Goal: Task Accomplishment & Management: Use online tool/utility

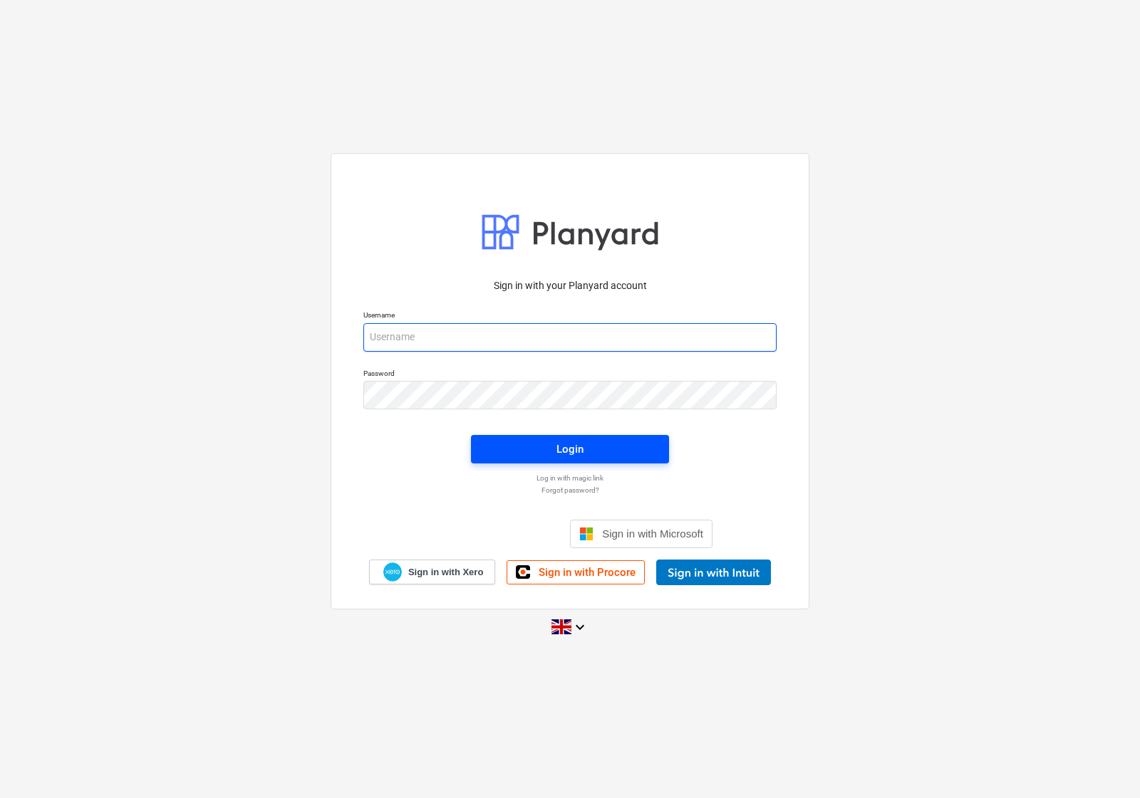
type input "accounts@en-group.co.uk"
click at [500, 457] on span "Login" at bounding box center [570, 449] width 164 height 19
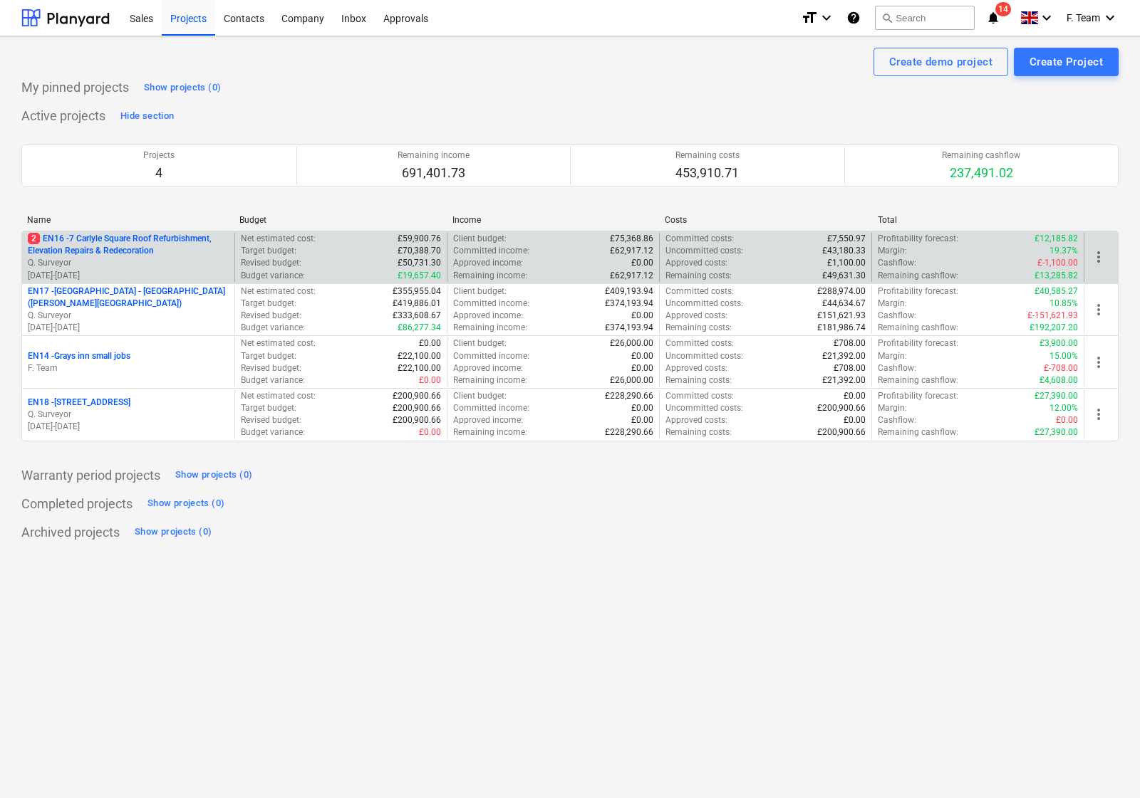
click at [107, 258] on p "Q. Surveyor" at bounding box center [128, 263] width 201 height 12
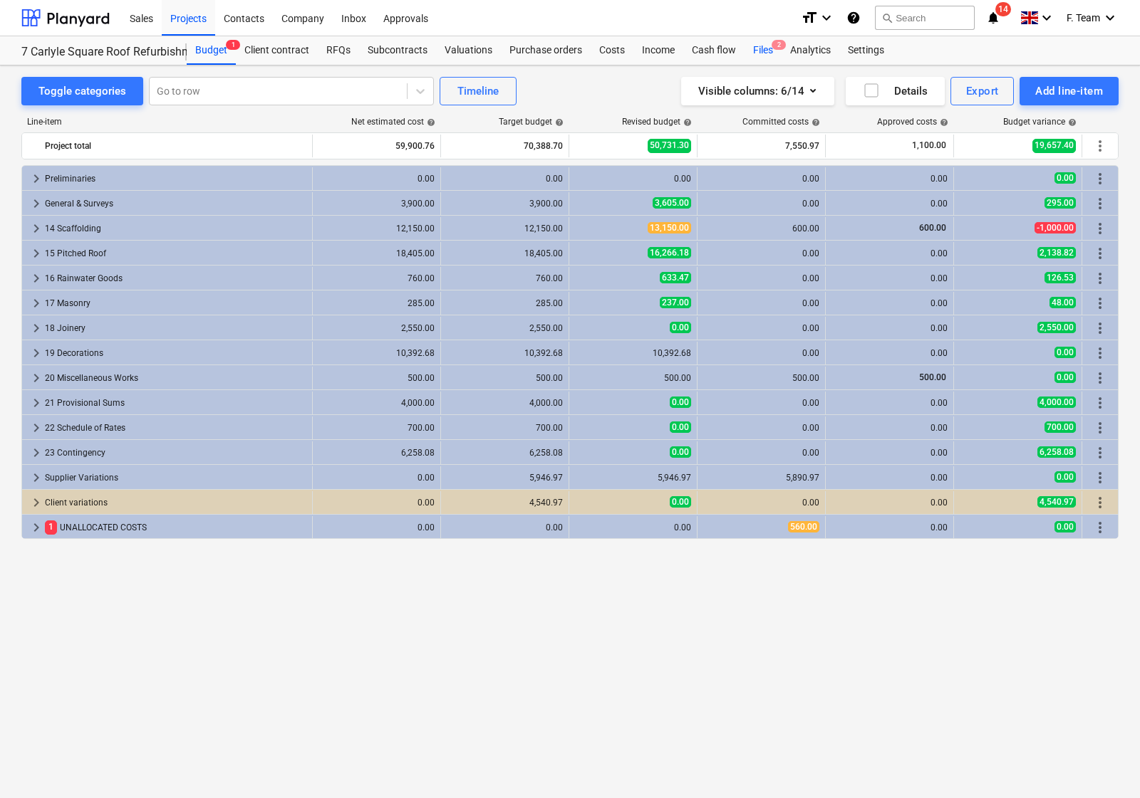
click at [745, 51] on div "Files 2" at bounding box center [762, 50] width 37 height 28
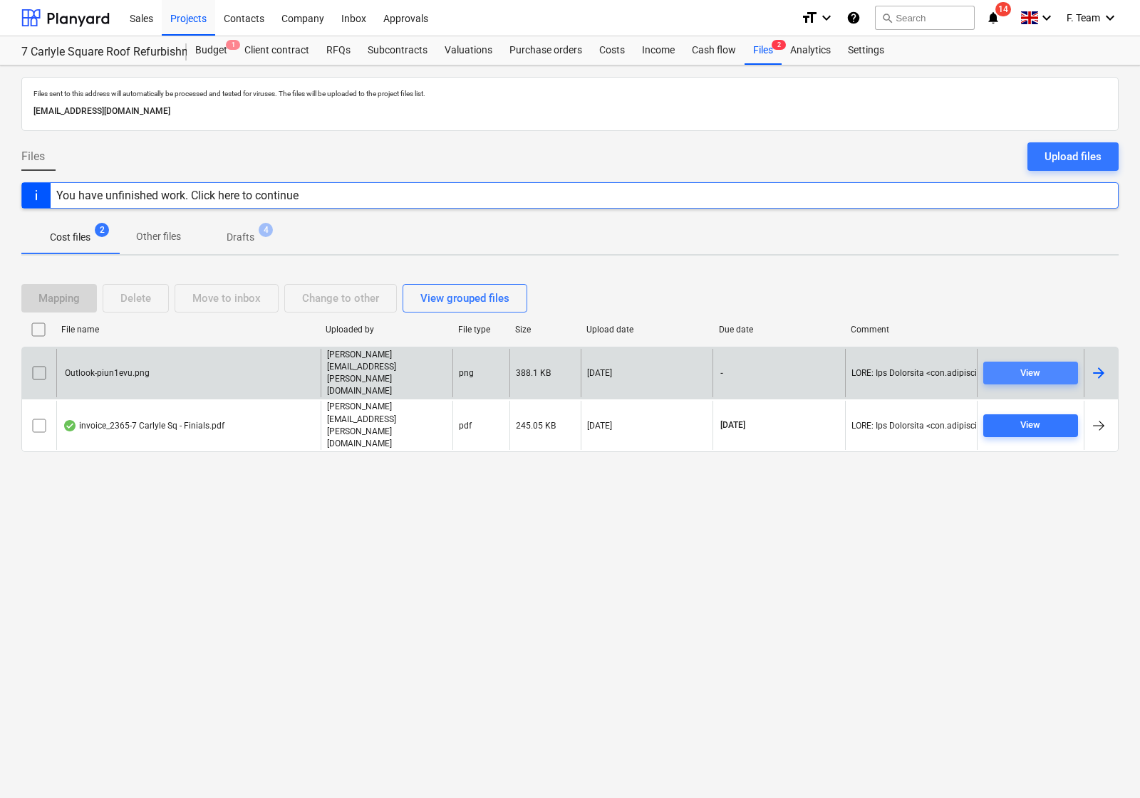
click at [989, 382] on span "View" at bounding box center [1030, 373] width 83 height 16
click at [37, 385] on input "checkbox" at bounding box center [39, 373] width 23 height 23
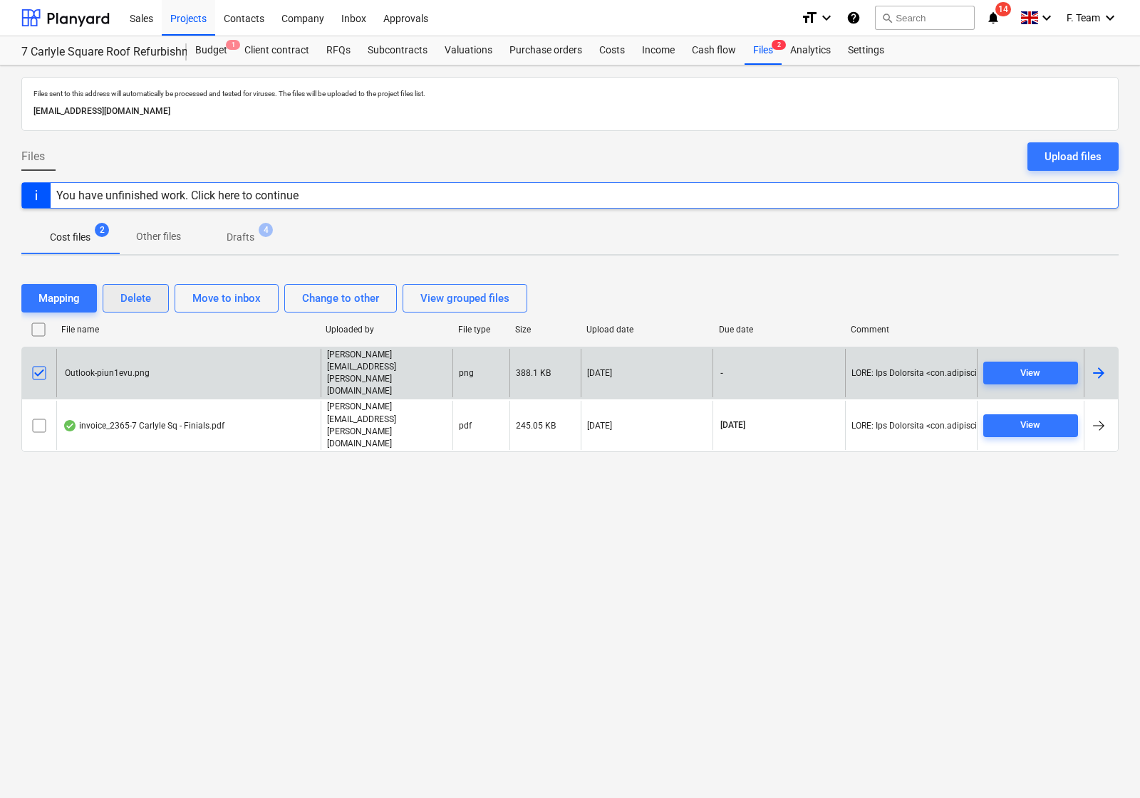
click at [139, 308] on div "Delete" at bounding box center [135, 298] width 31 height 19
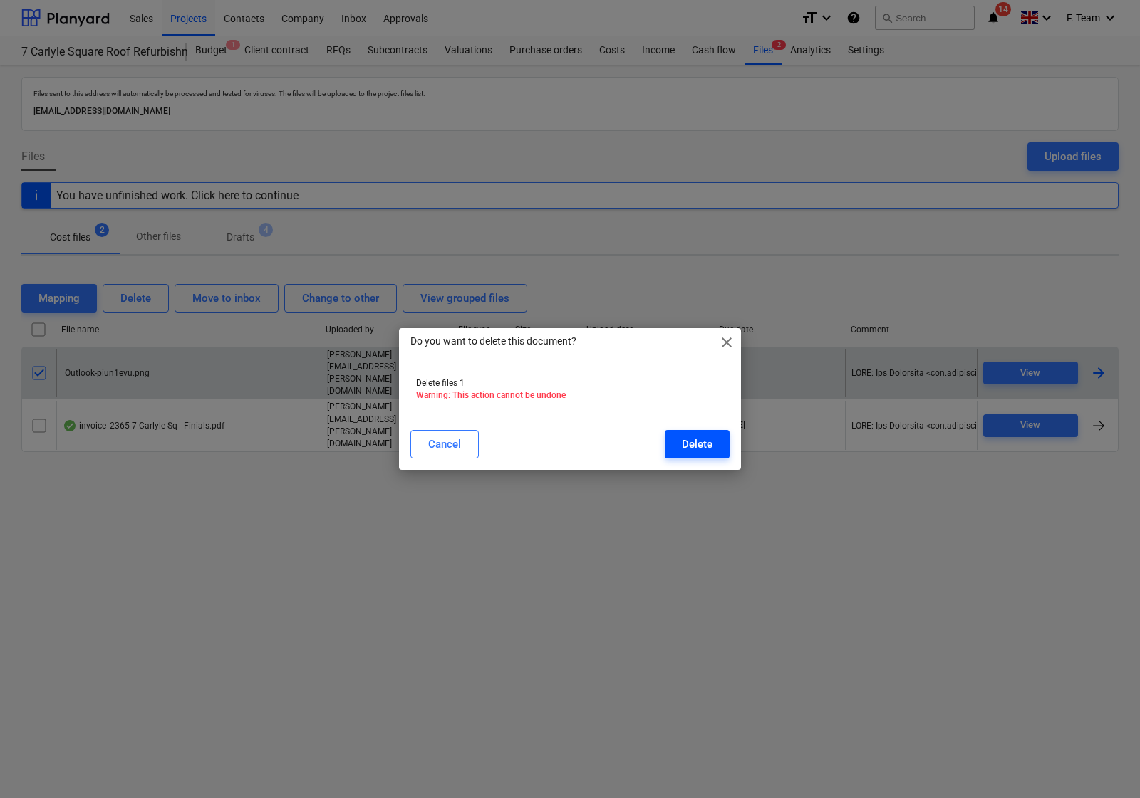
click at [665, 434] on button "Delete" at bounding box center [697, 444] width 65 height 28
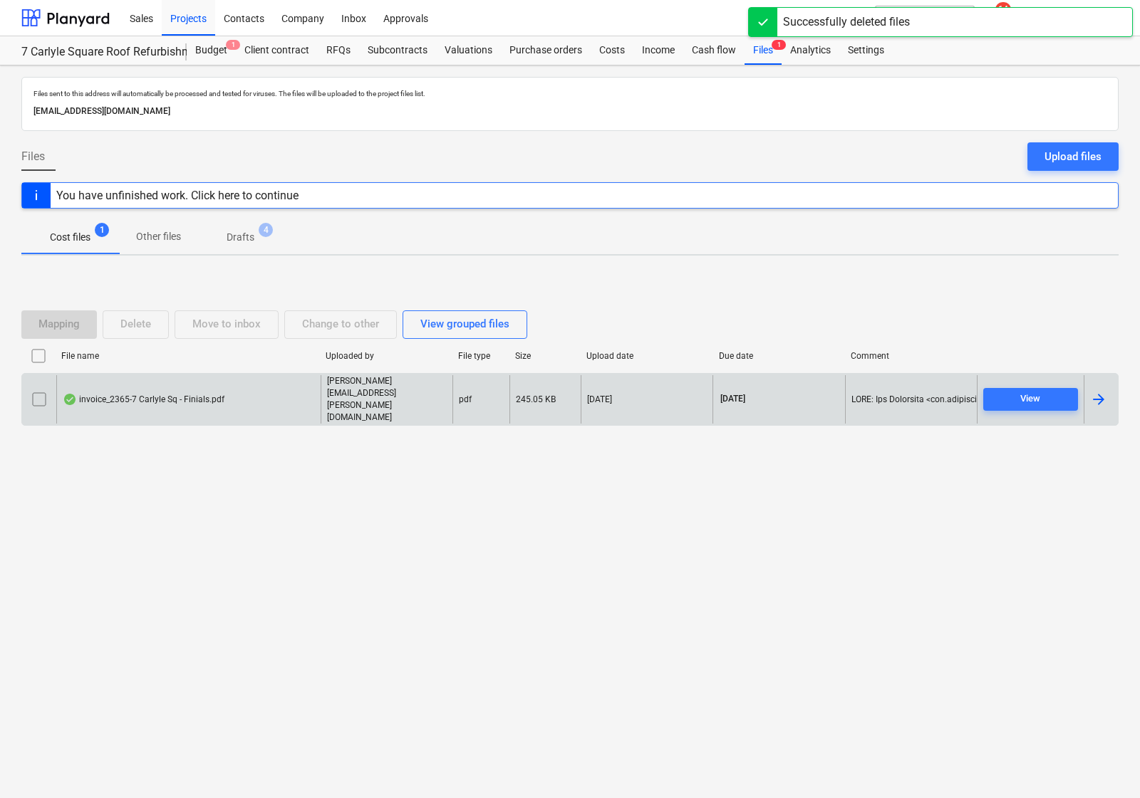
click at [1101, 400] on div at bounding box center [1098, 399] width 17 height 17
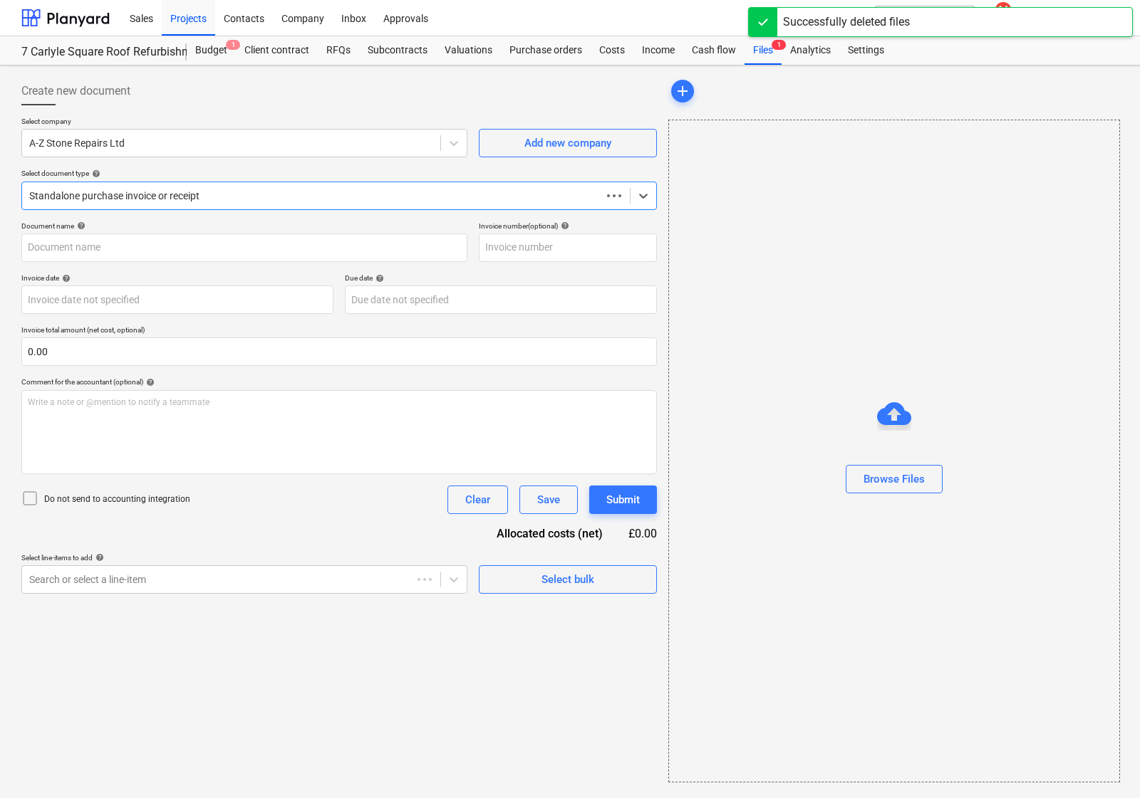
type input "2365-7"
type input "[DATE]"
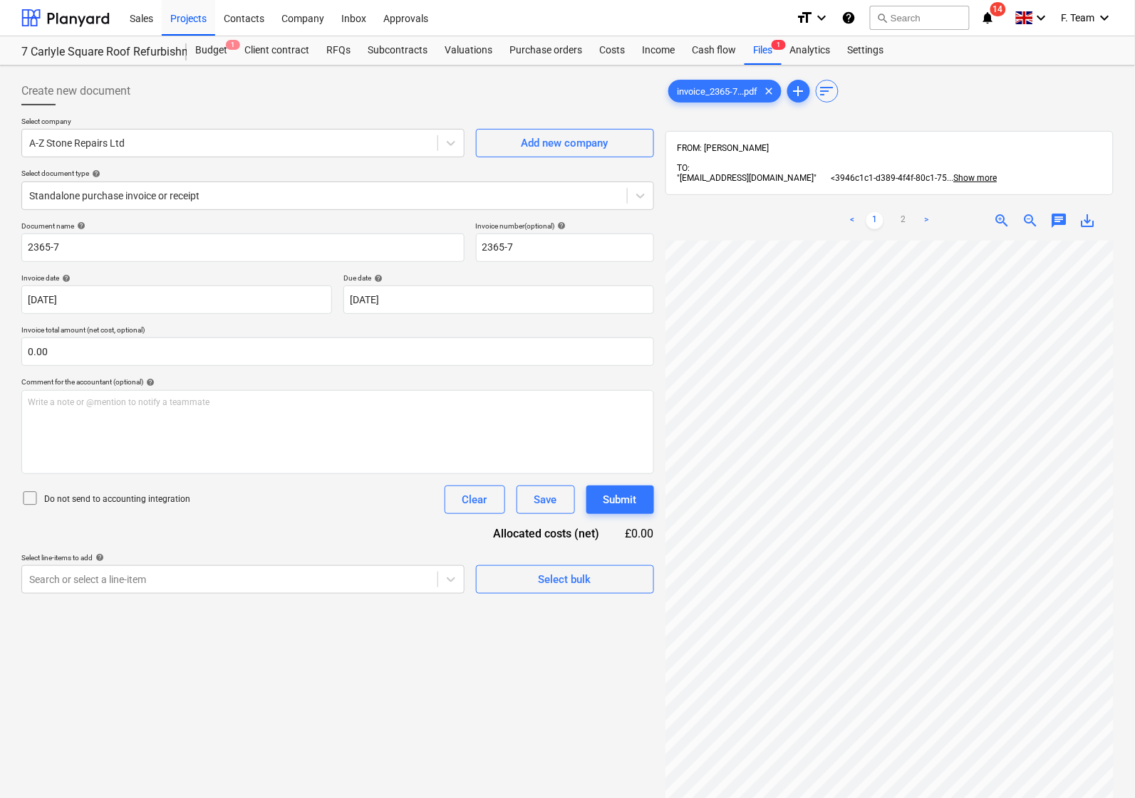
scroll to position [119, 0]
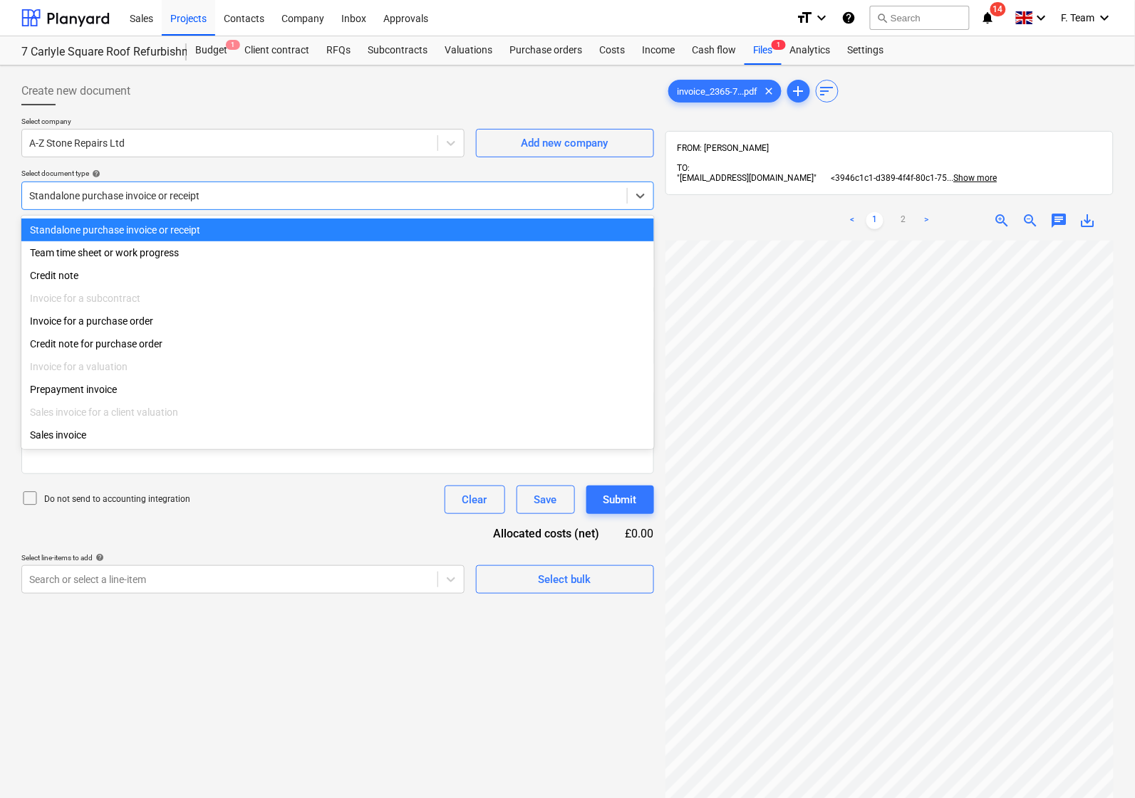
click at [157, 197] on div at bounding box center [324, 196] width 590 height 14
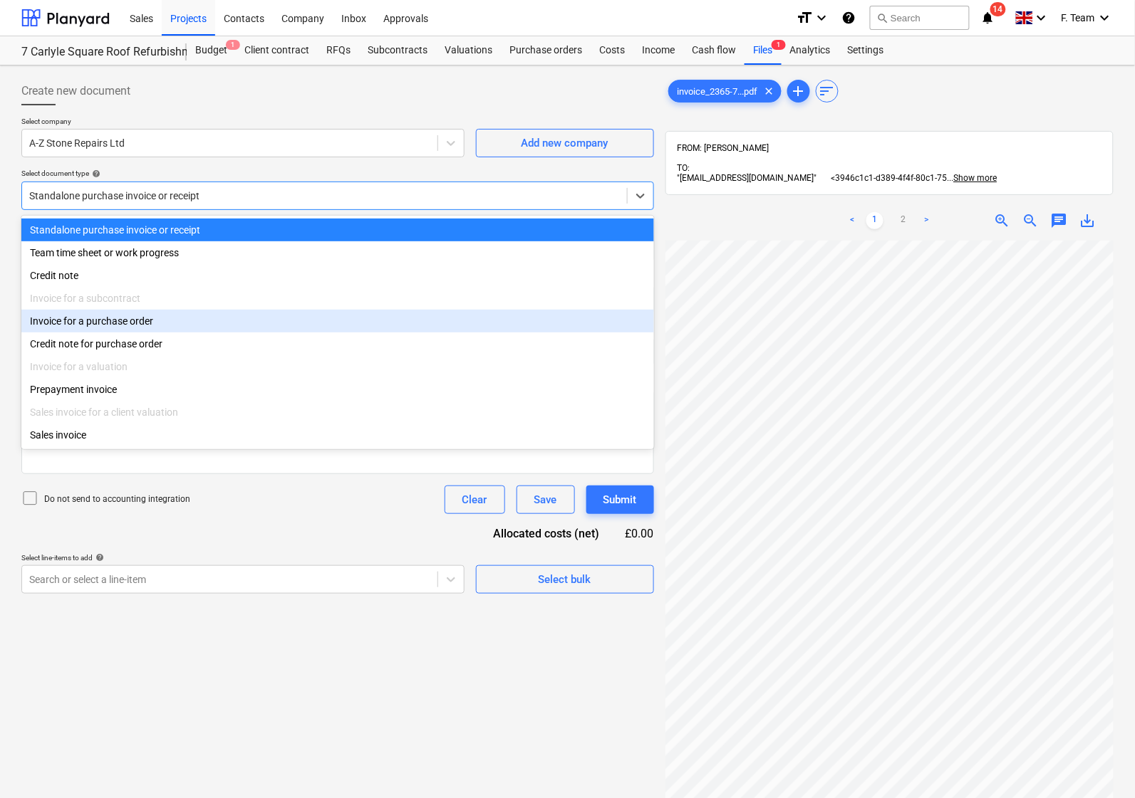
click at [151, 324] on div "Invoice for a purchase order" at bounding box center [337, 321] width 632 height 23
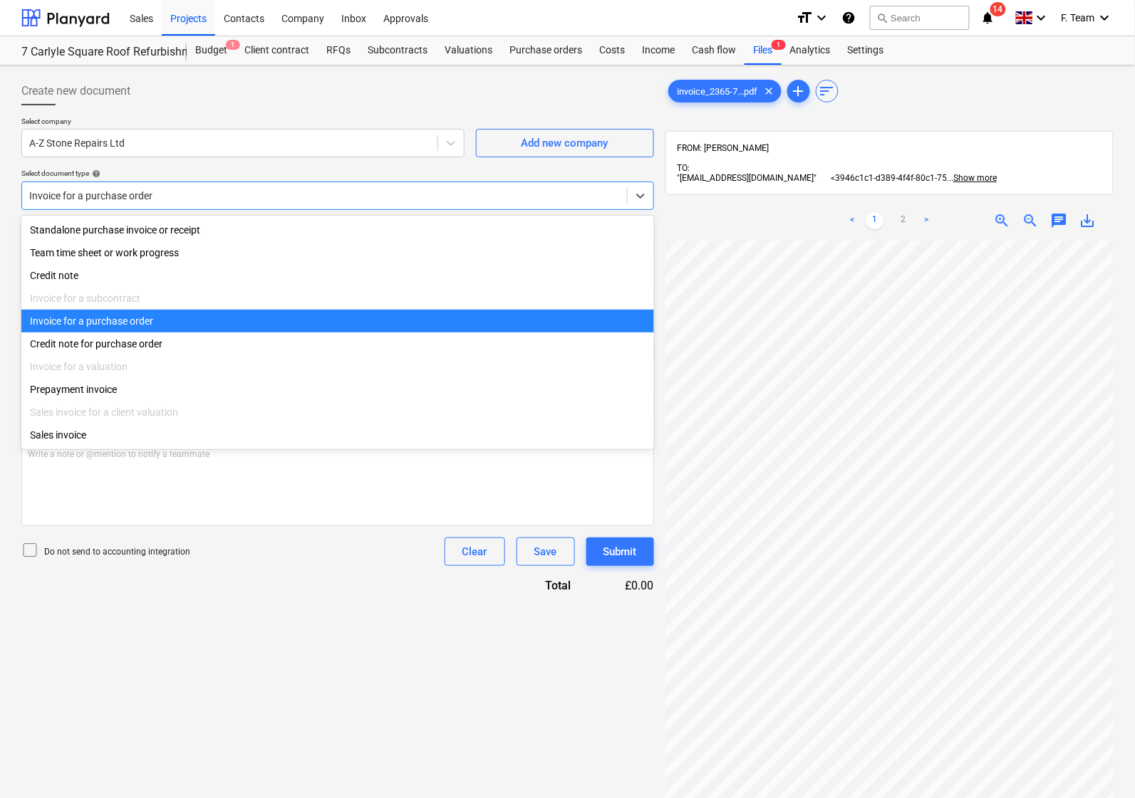
click at [176, 196] on div at bounding box center [324, 196] width 590 height 14
click at [176, 194] on div at bounding box center [324, 196] width 590 height 14
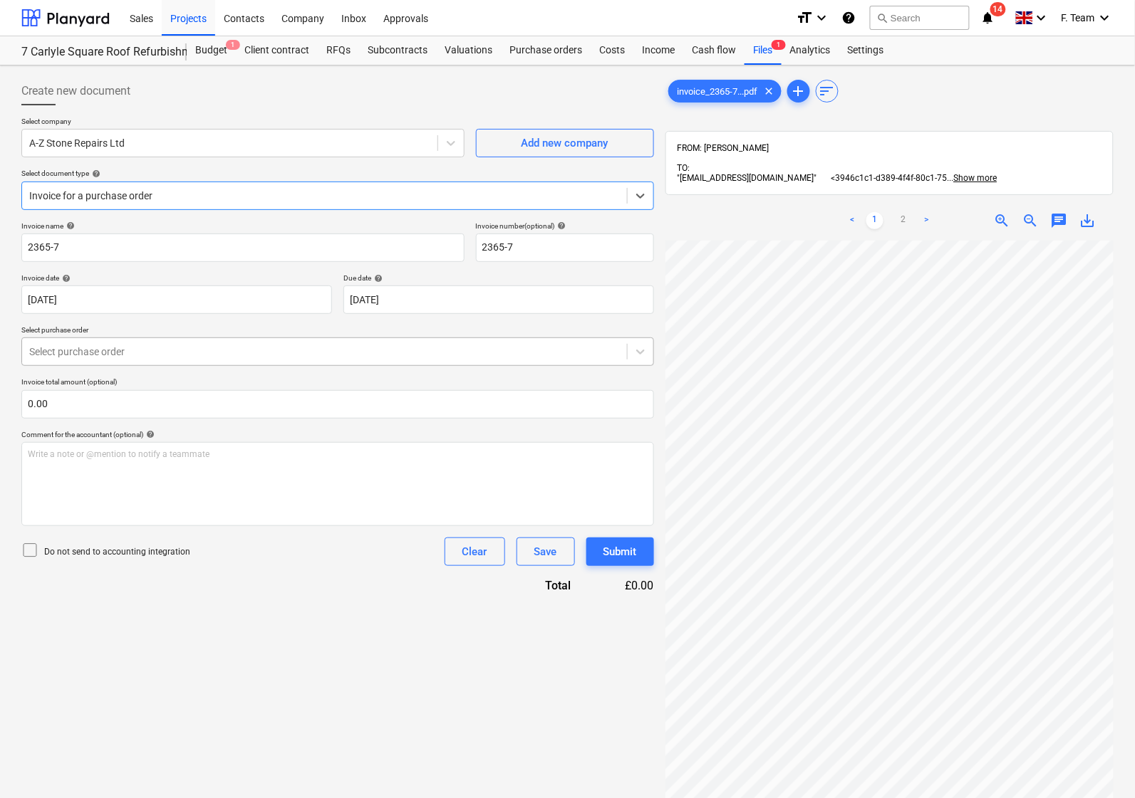
click at [125, 351] on div at bounding box center [324, 352] width 590 height 14
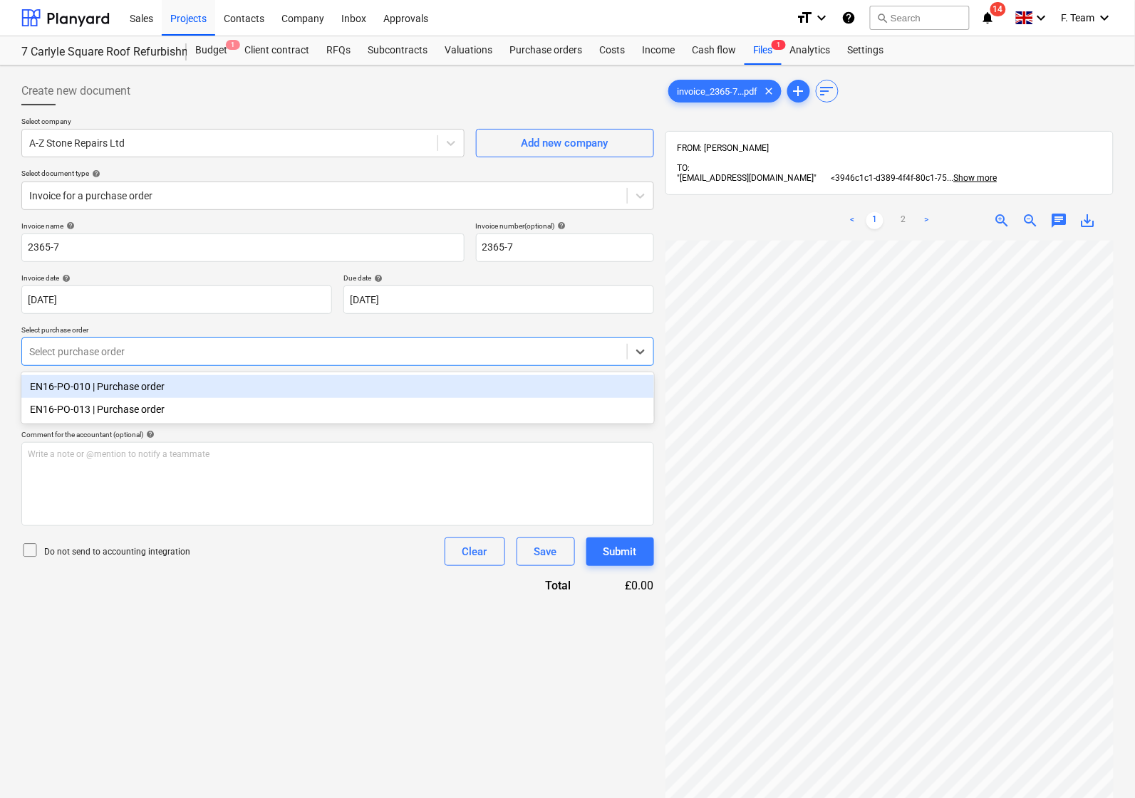
click at [125, 351] on div at bounding box center [324, 352] width 590 height 14
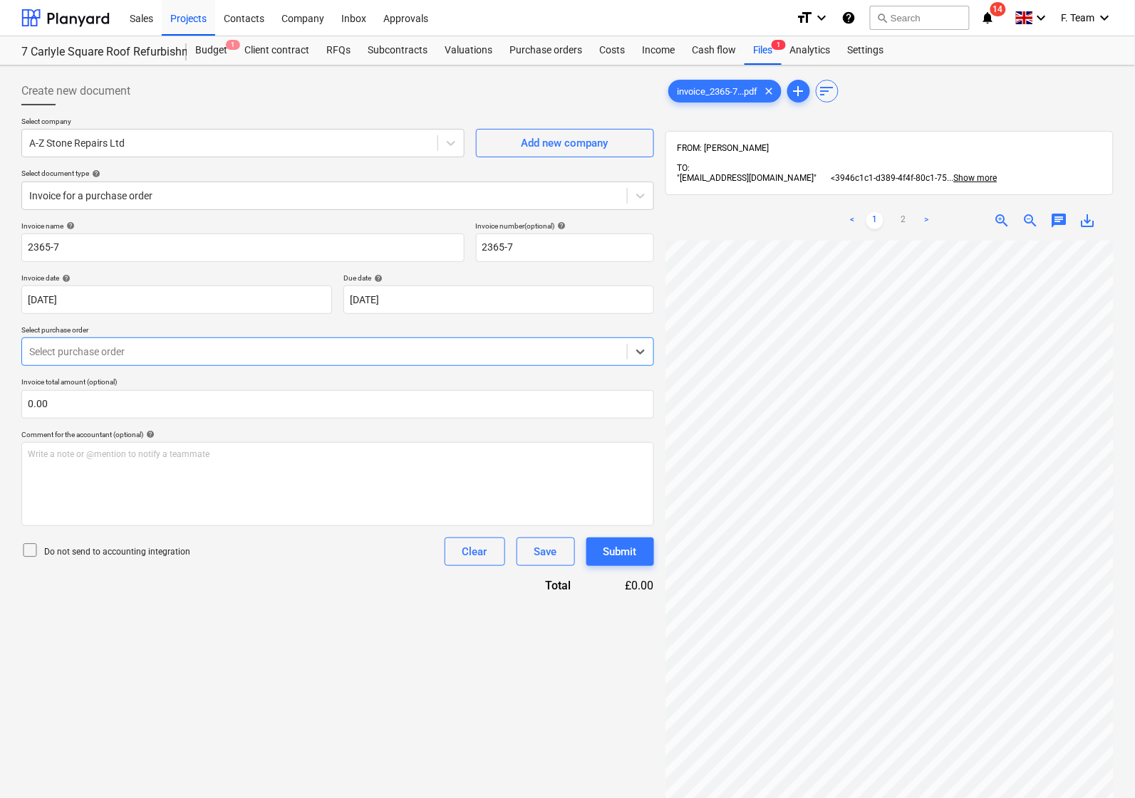
click at [125, 351] on div at bounding box center [324, 352] width 590 height 14
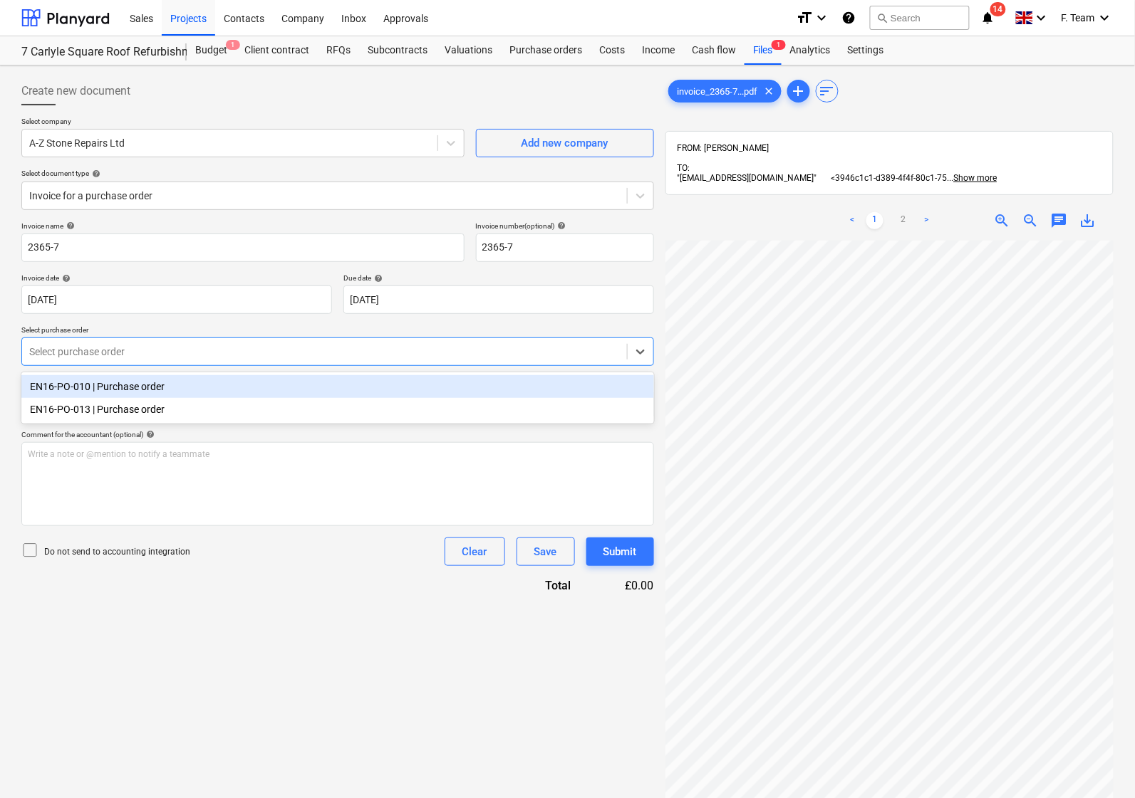
click at [127, 381] on div "EN16-PO-010 | Purchase order" at bounding box center [337, 386] width 632 height 23
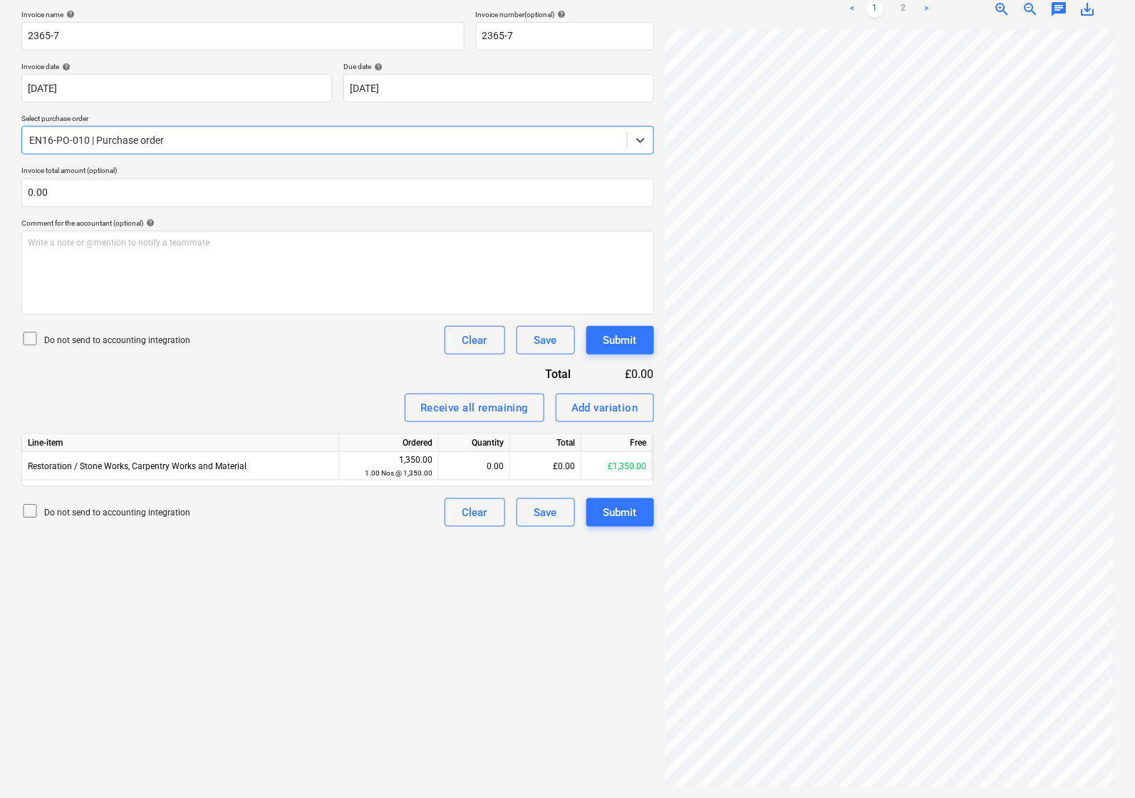
click at [140, 147] on div at bounding box center [324, 140] width 590 height 14
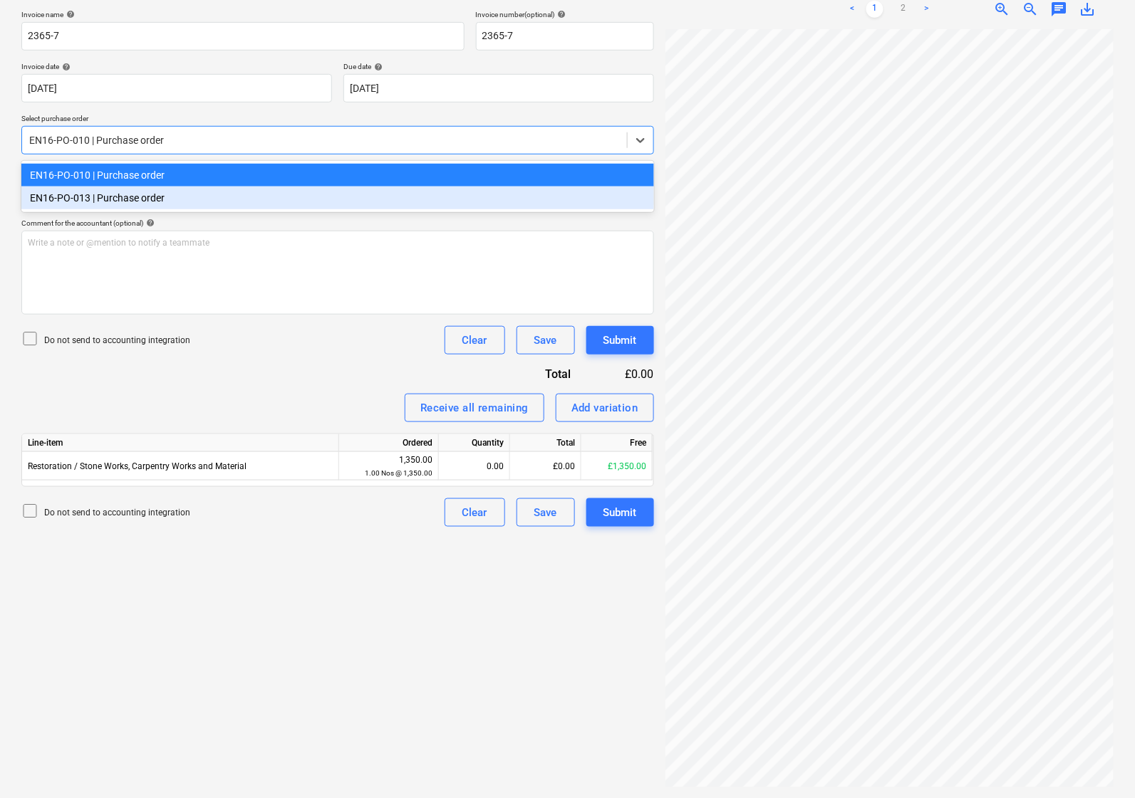
click at [123, 207] on div "EN16-PO-013 | Purchase order" at bounding box center [337, 198] width 632 height 23
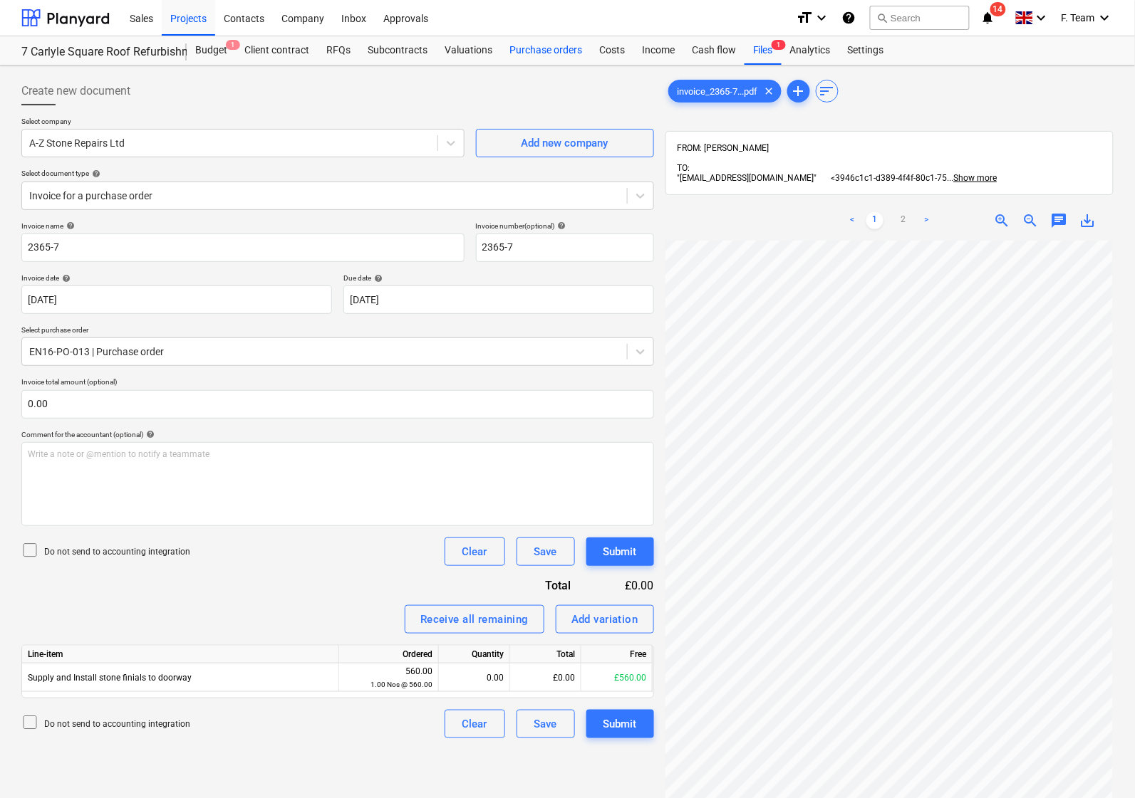
click at [501, 52] on div "Purchase orders" at bounding box center [546, 50] width 90 height 28
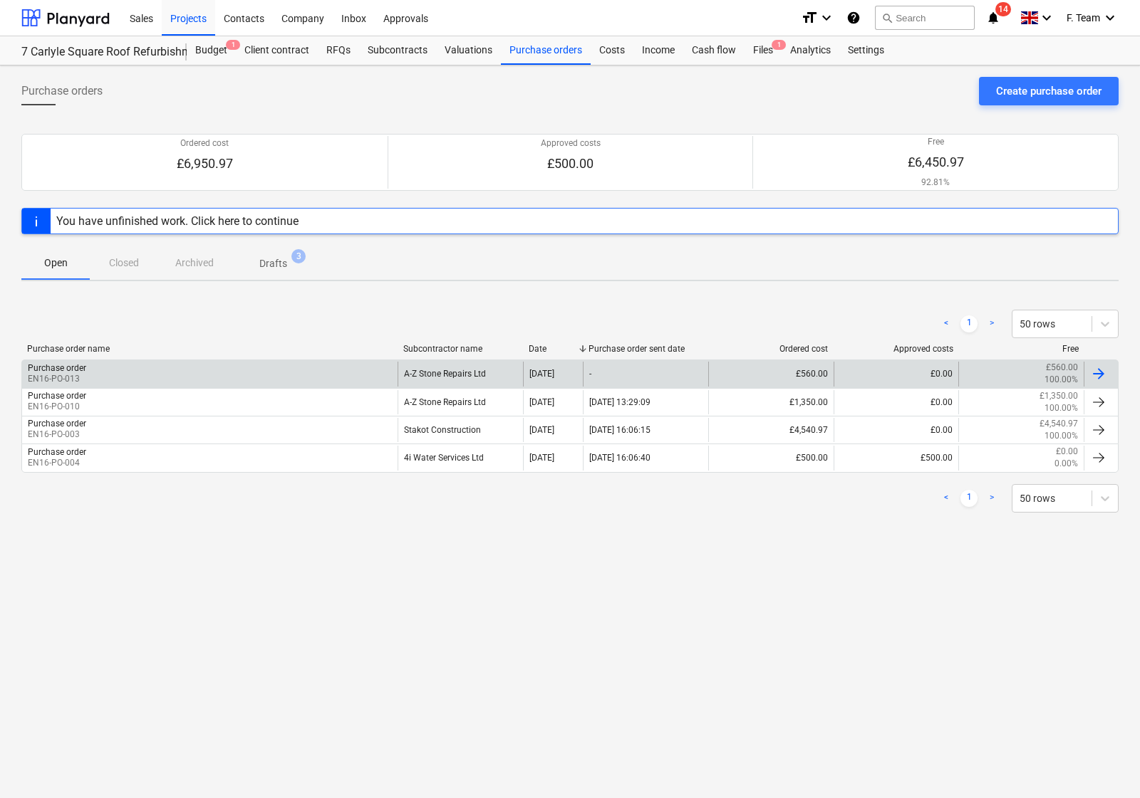
click at [301, 372] on div "Purchase order EN16-PO-013" at bounding box center [209, 374] width 375 height 24
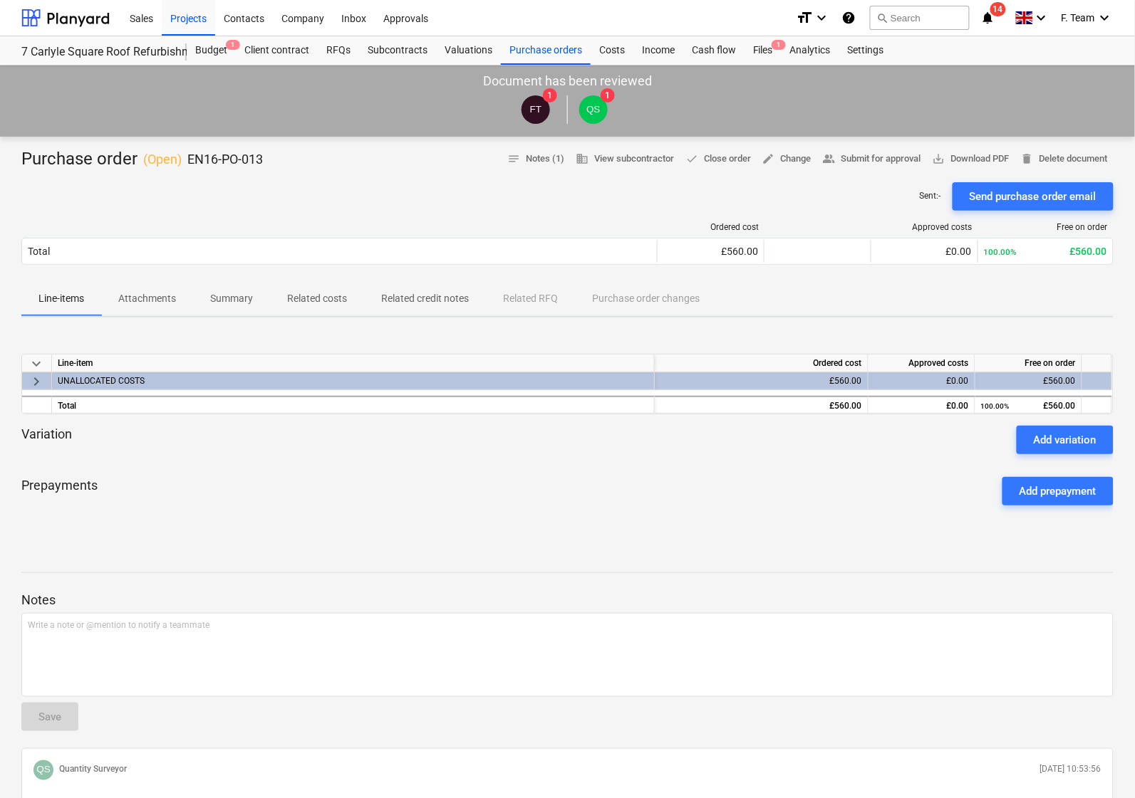
click at [204, 279] on div "Ordered cost Approved costs Free on order Total £560.00 £0.00 100.00% £560.00 P…" at bounding box center [567, 246] width 1092 height 71
click at [216, 304] on p "Summary" at bounding box center [231, 298] width 43 height 15
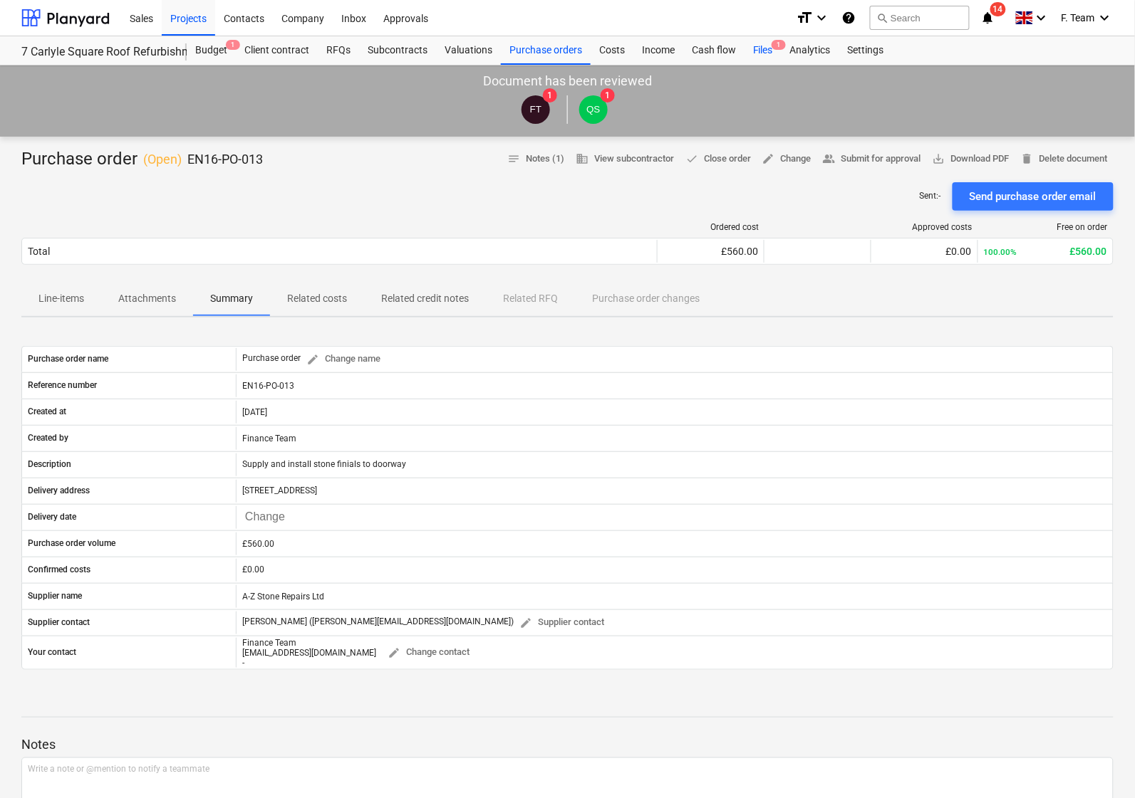
click at [766, 48] on div "Files 1" at bounding box center [762, 50] width 37 height 28
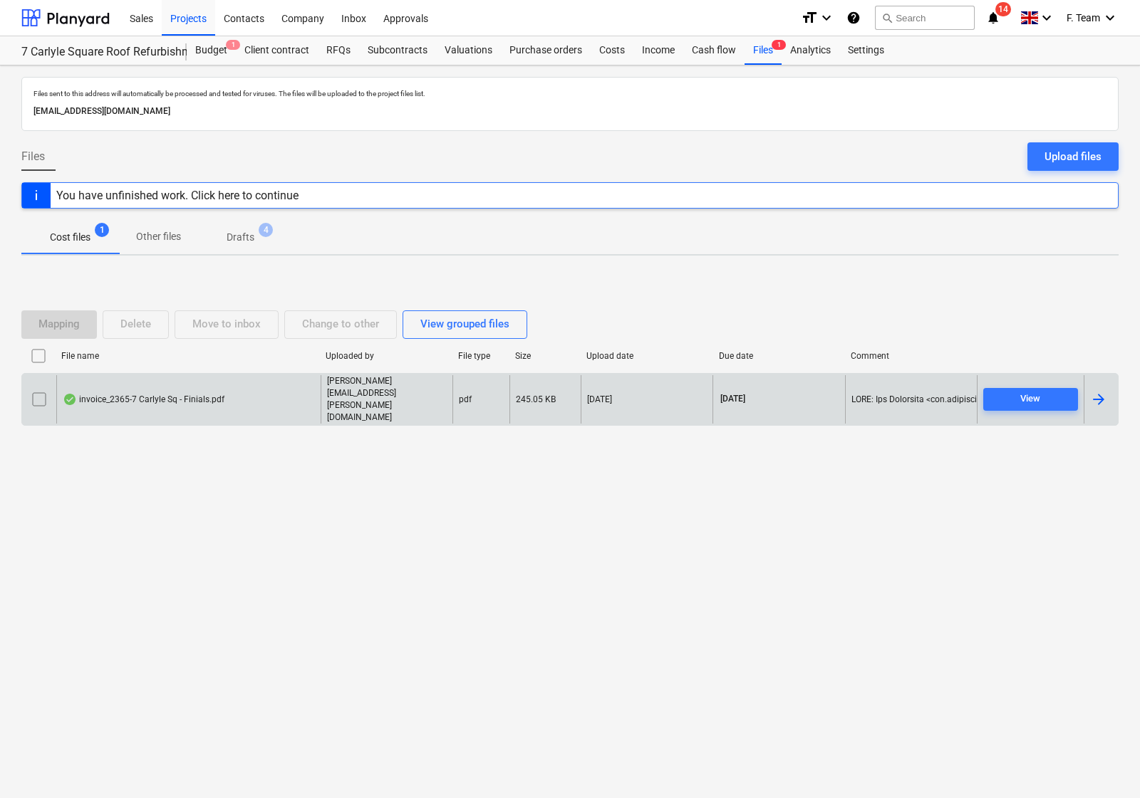
click at [1105, 405] on div at bounding box center [1098, 399] width 17 height 17
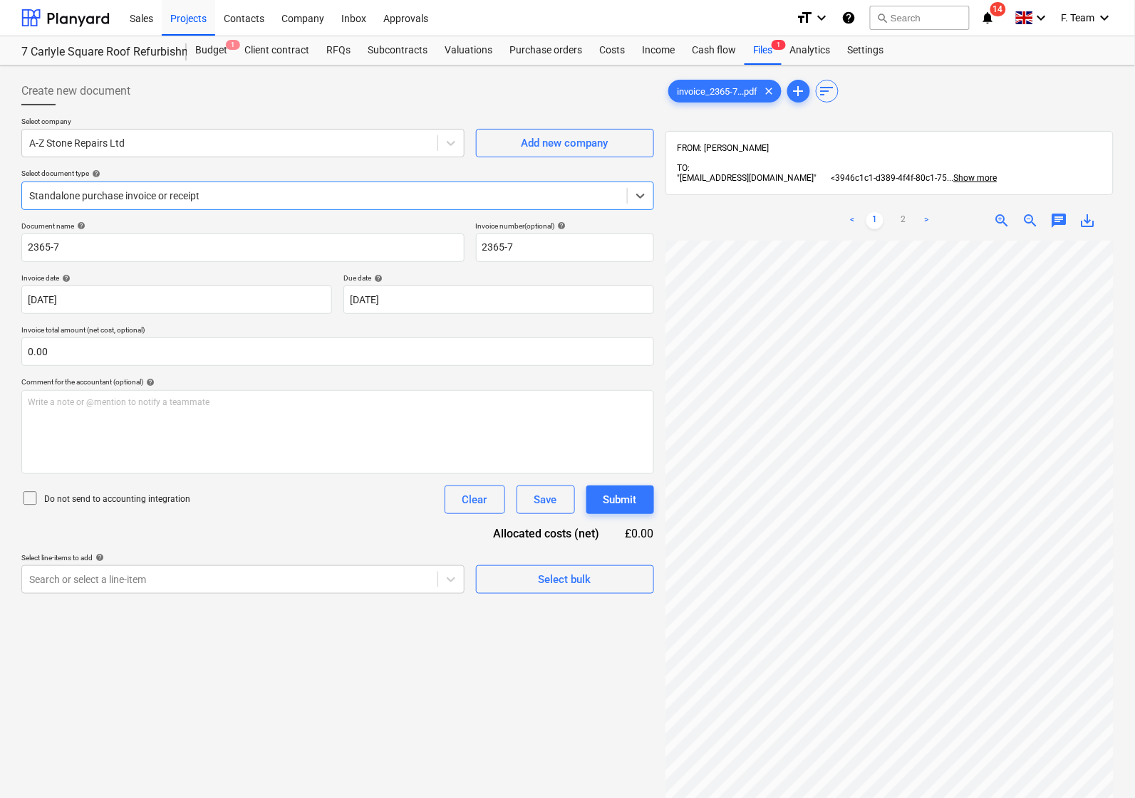
click at [197, 189] on div at bounding box center [324, 196] width 590 height 14
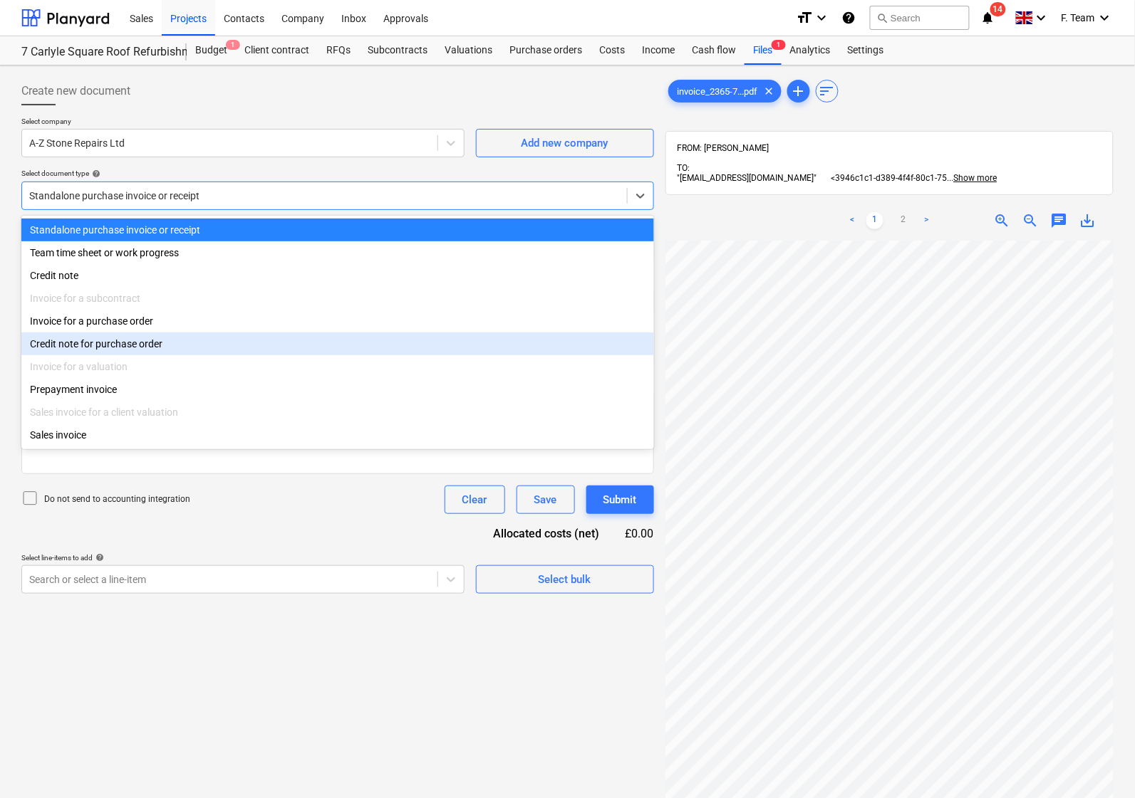
click at [118, 354] on div "Credit note for purchase order" at bounding box center [337, 344] width 632 height 23
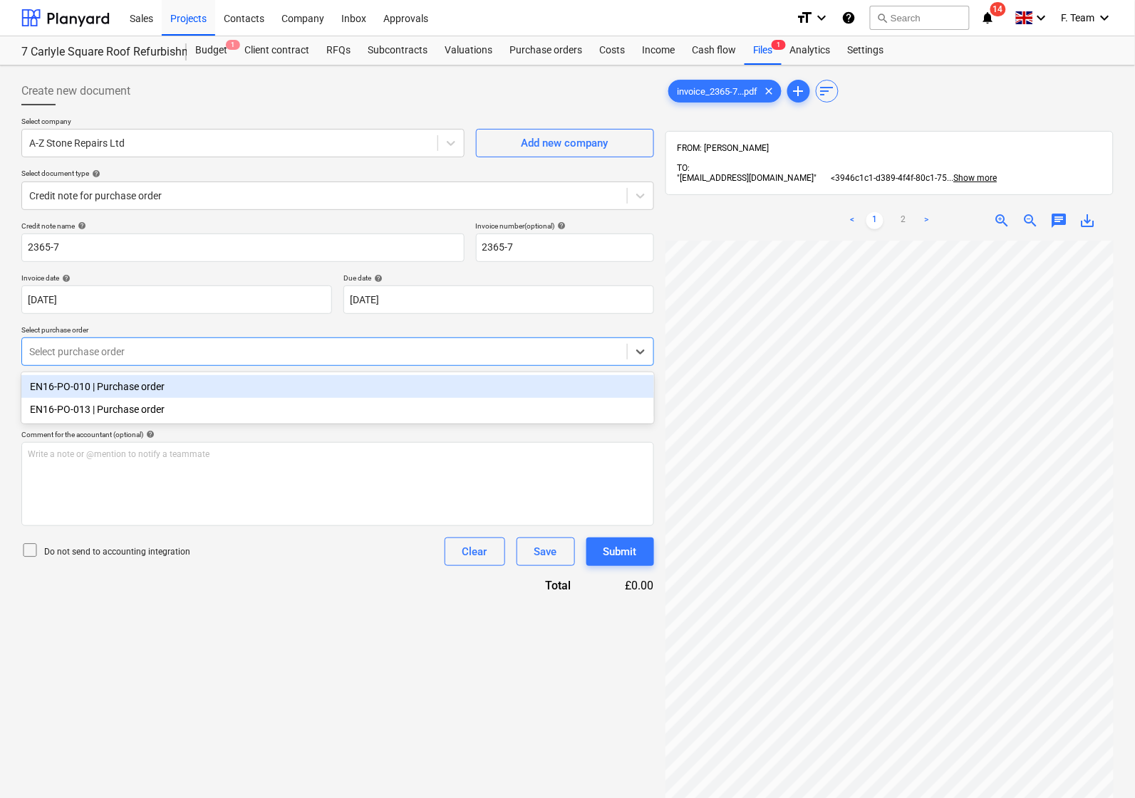
click at [168, 358] on div at bounding box center [324, 352] width 590 height 14
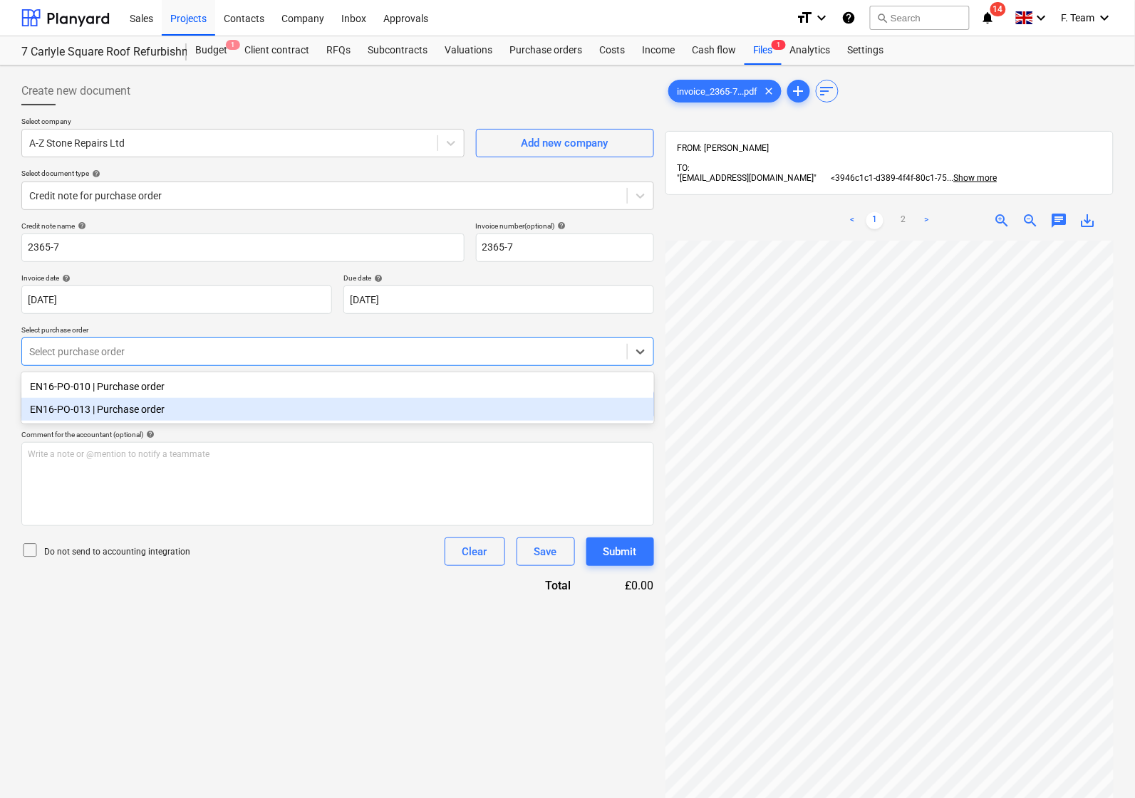
click at [147, 413] on div "EN16-PO-013 | Purchase order" at bounding box center [337, 409] width 632 height 23
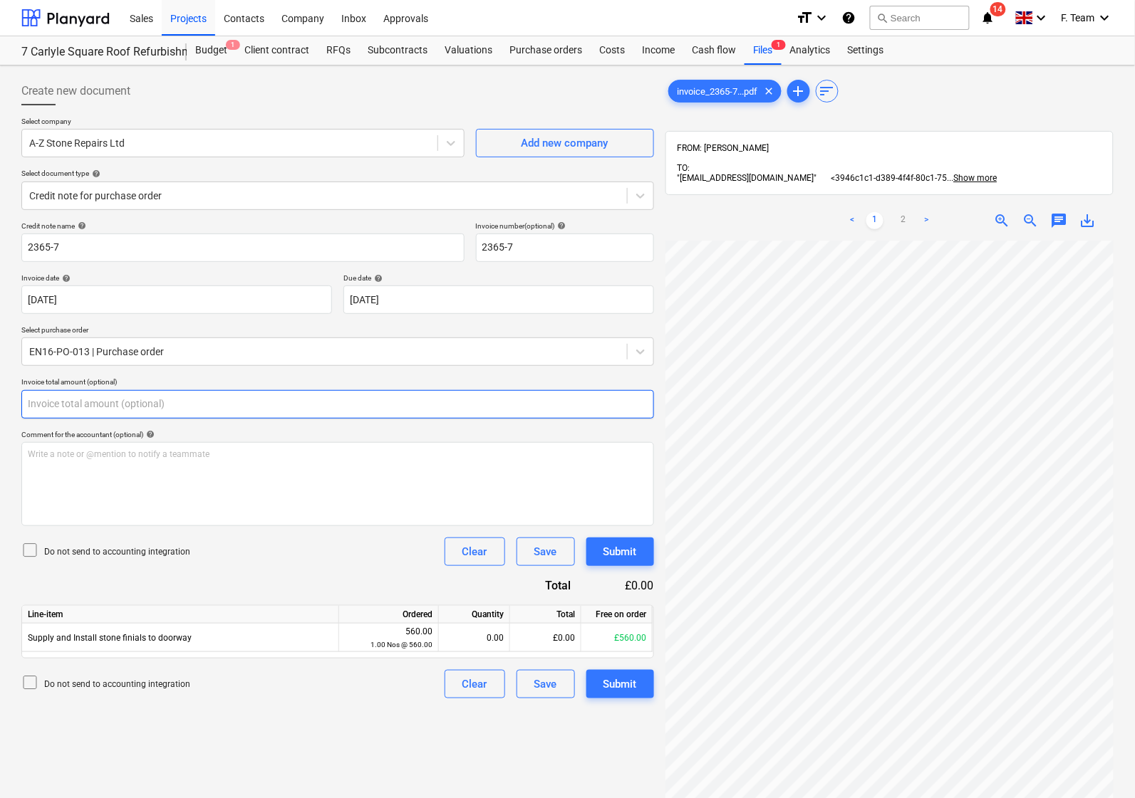
drag, startPoint x: 64, startPoint y: 399, endPoint x: 24, endPoint y: 402, distance: 40.8
click at [24, 402] on input "text" at bounding box center [337, 404] width 632 height 28
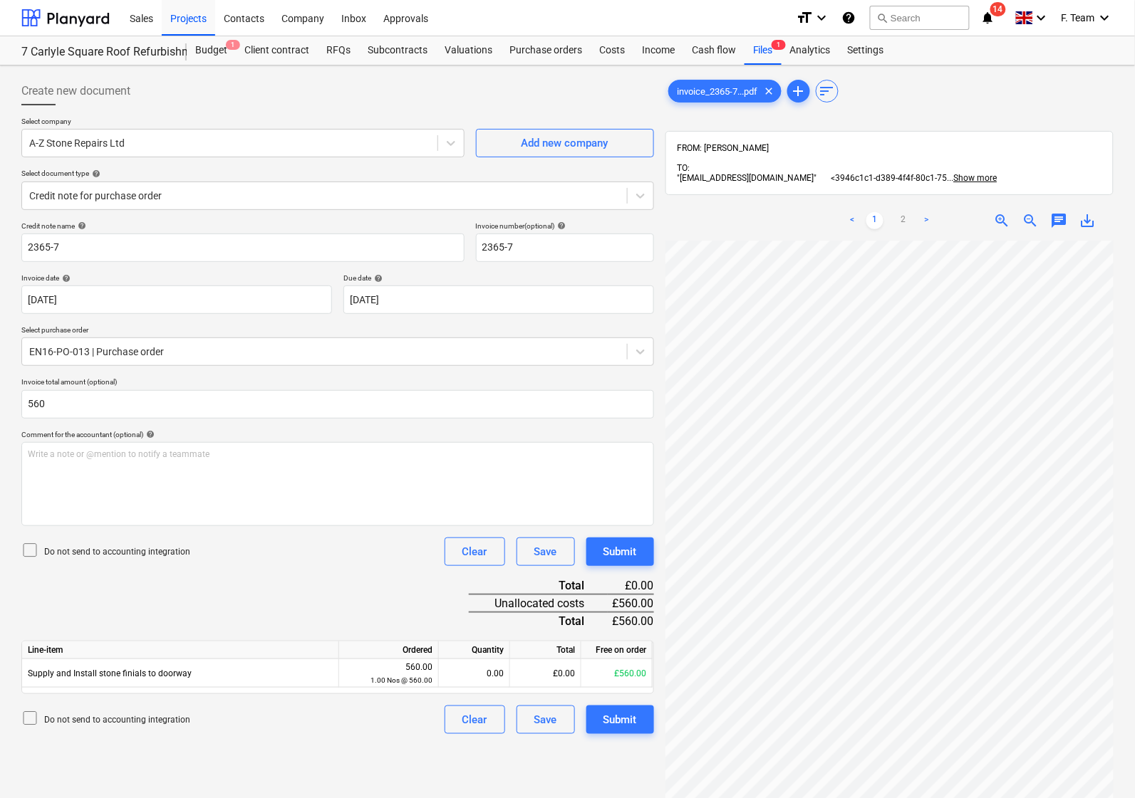
type input "560.00"
click at [244, 600] on div "Credit note name help 2365-7 Invoice number (optional) help 2365-7 Invoice date…" at bounding box center [337, 478] width 632 height 513
click at [478, 675] on div "0.00" at bounding box center [473, 674] width 59 height 28
type input "1"
drag, startPoint x: 354, startPoint y: 749, endPoint x: 349, endPoint y: 759, distance: 10.5
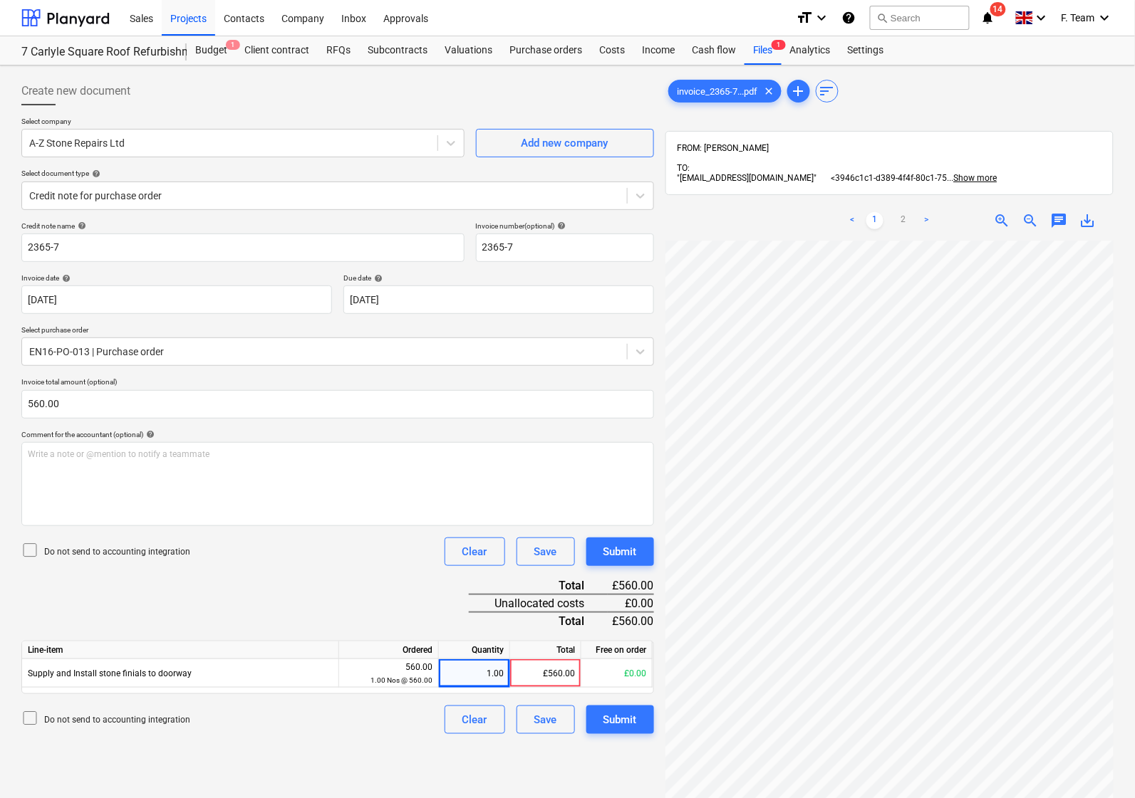
click at [354, 750] on div "Create new document Select company A-Z Stone Repairs Ltd Add new company Select…" at bounding box center [338, 538] width 644 height 934
click at [332, 599] on div "Credit note name help 2365-7 Invoice number (optional) help 2365-7 Invoice date…" at bounding box center [337, 478] width 632 height 513
click at [96, 481] on div "Write a note or @mention to notify a teammate ﻿" at bounding box center [337, 484] width 632 height 84
drag, startPoint x: 72, startPoint y: 244, endPoint x: -32, endPoint y: 244, distance: 104.0
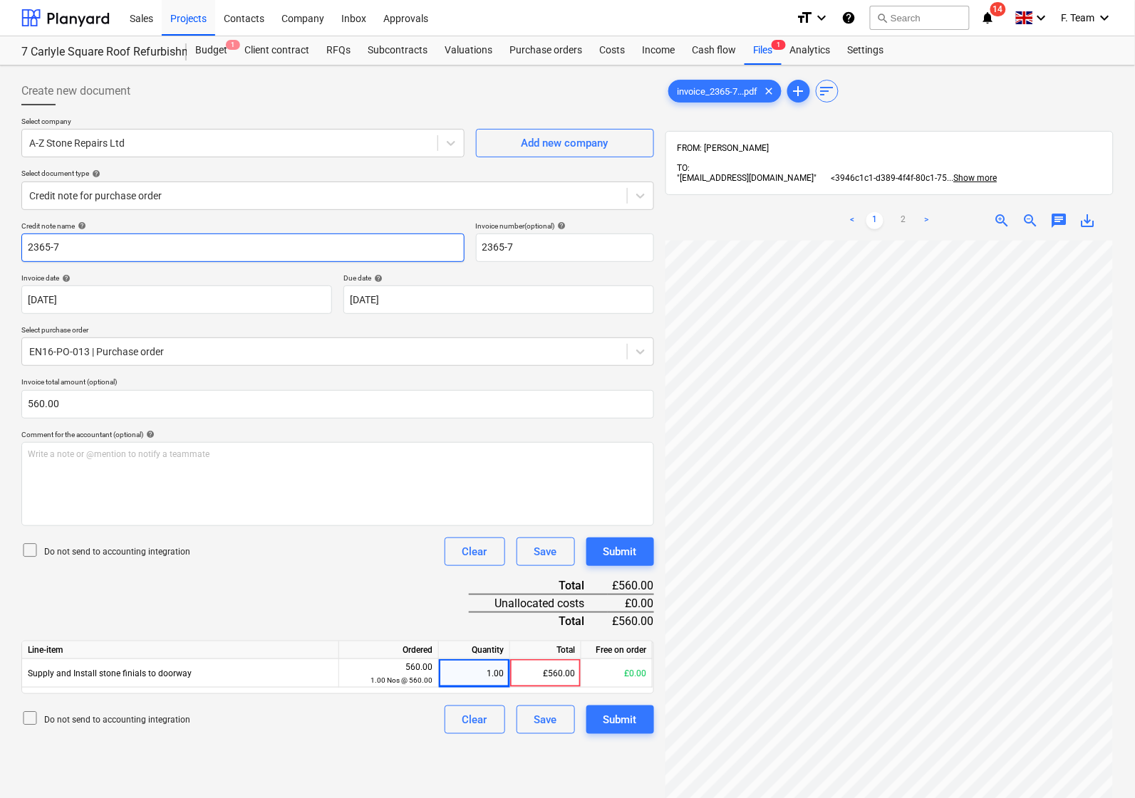
click at [0, 244] on html "Sales Projects Contacts Company Inbox Approvals format_size keyboard_arrow_down…" at bounding box center [567, 399] width 1135 height 798
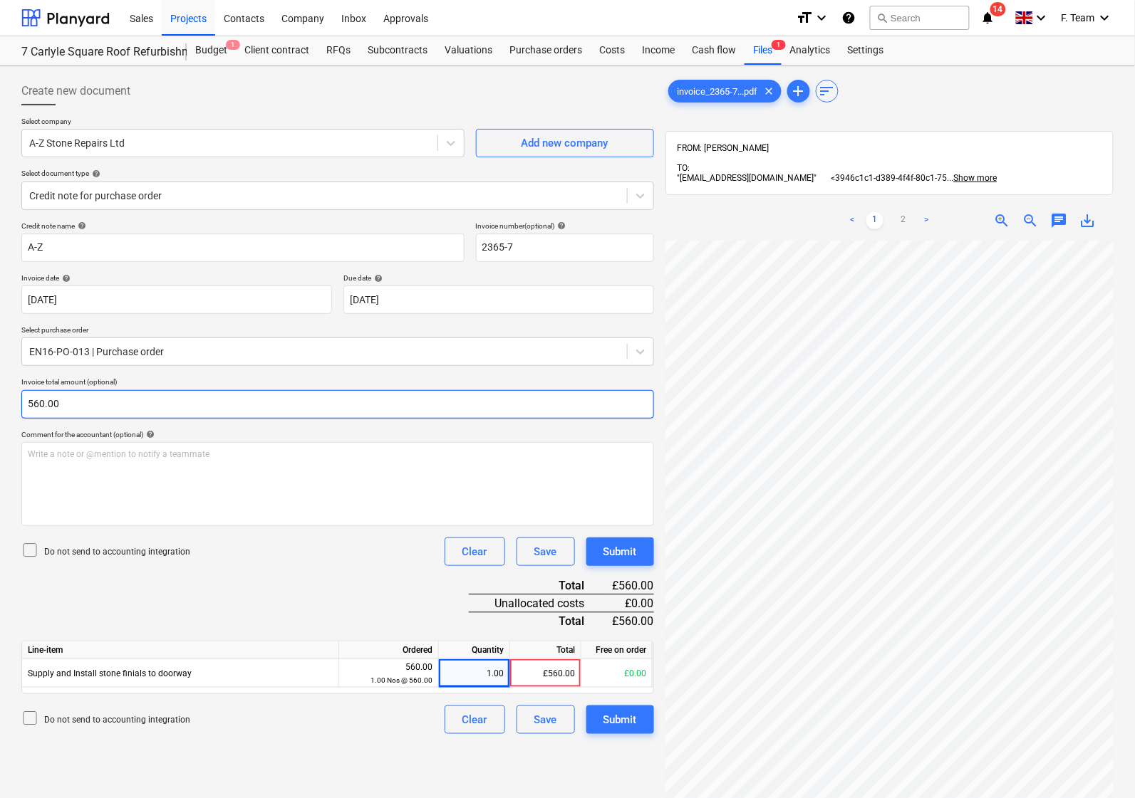
scroll to position [150, 0]
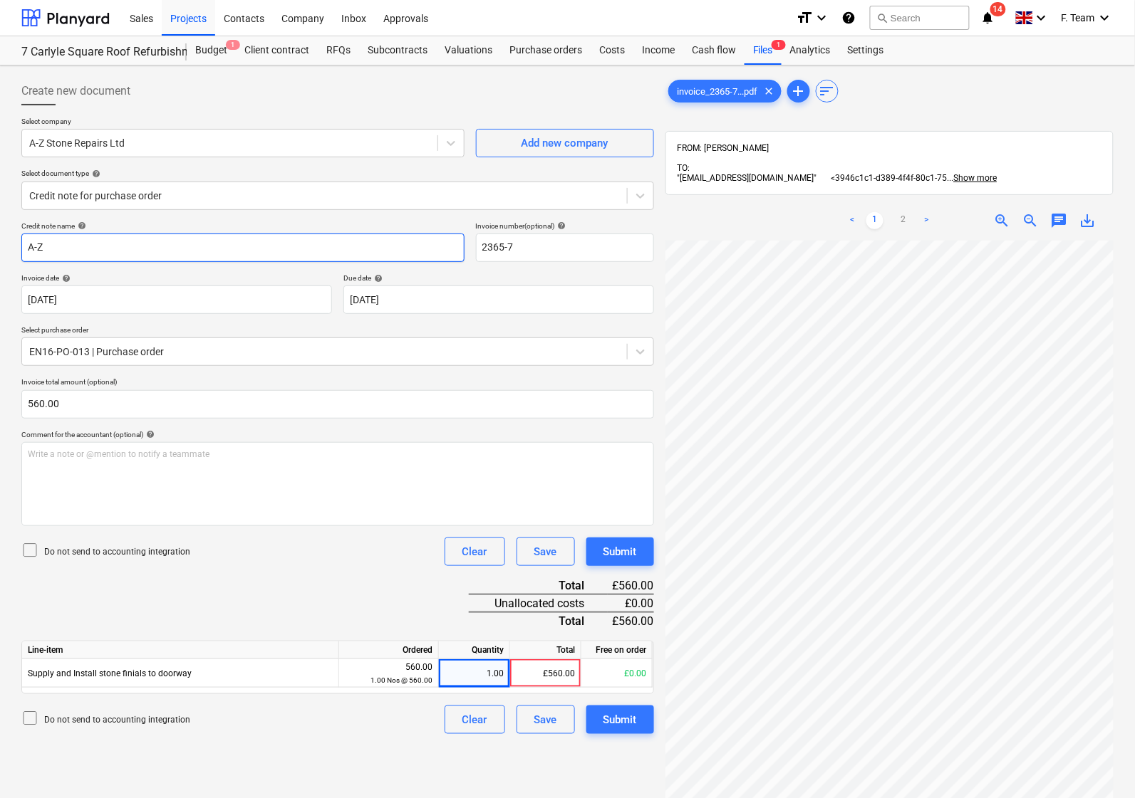
click at [90, 240] on input "A-Z" at bounding box center [242, 248] width 443 height 28
type input "A-Z Stone Repair"
click at [542, 254] on input "2365-7" at bounding box center [565, 248] width 178 height 28
type input "2365-7-Carlyle Sq"
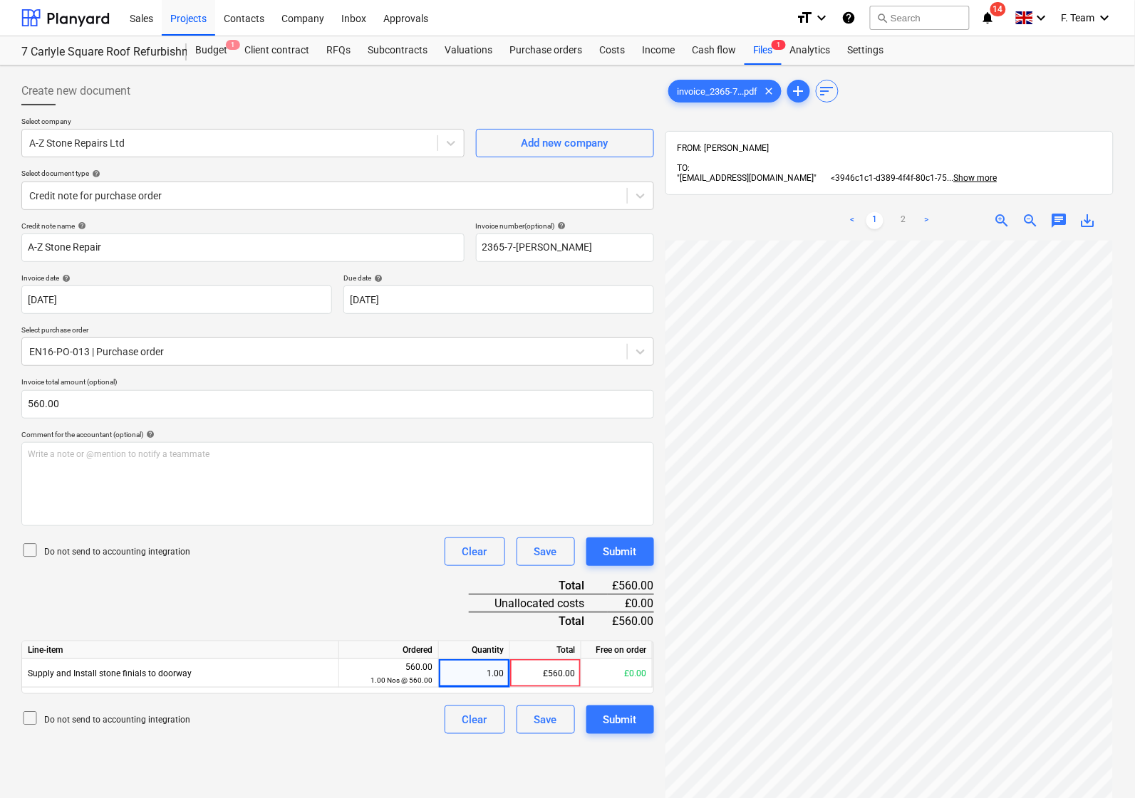
click at [136, 226] on div "Credit note name help" at bounding box center [242, 226] width 443 height 9
click at [135, 243] on input "A-Z Stone Repair" at bounding box center [242, 248] width 443 height 28
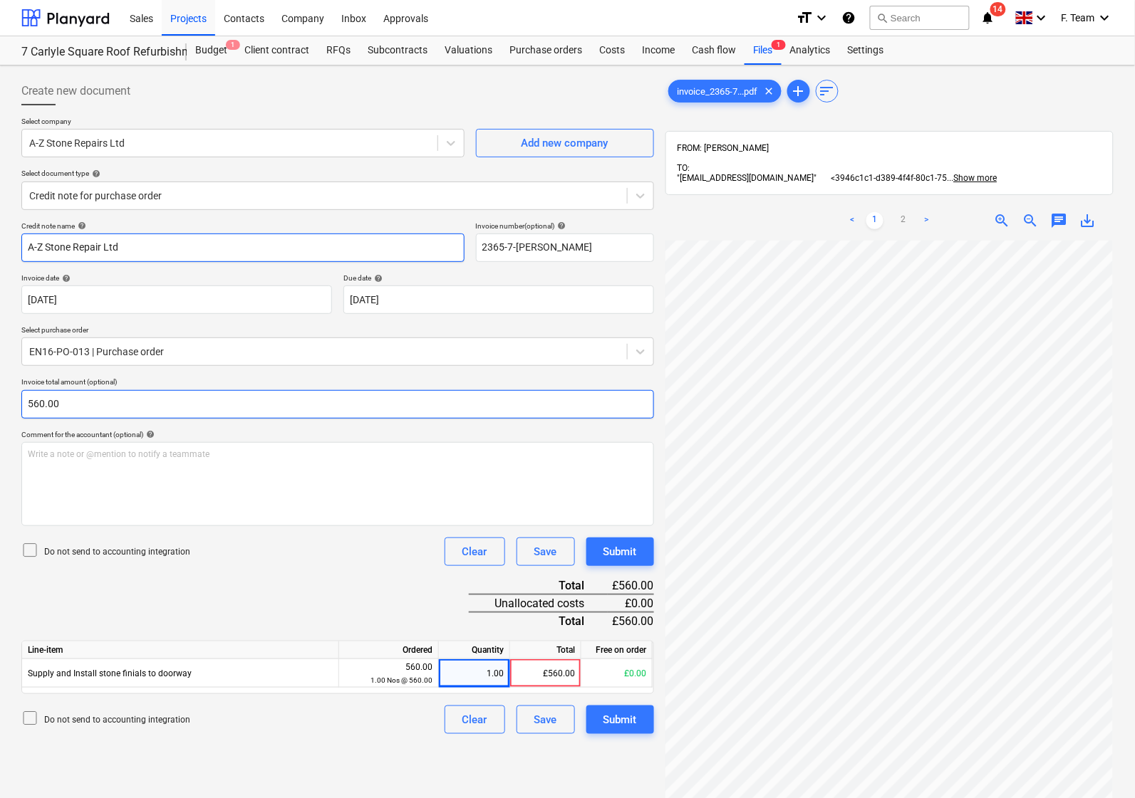
type input "A-Z Stone Repair Ltd"
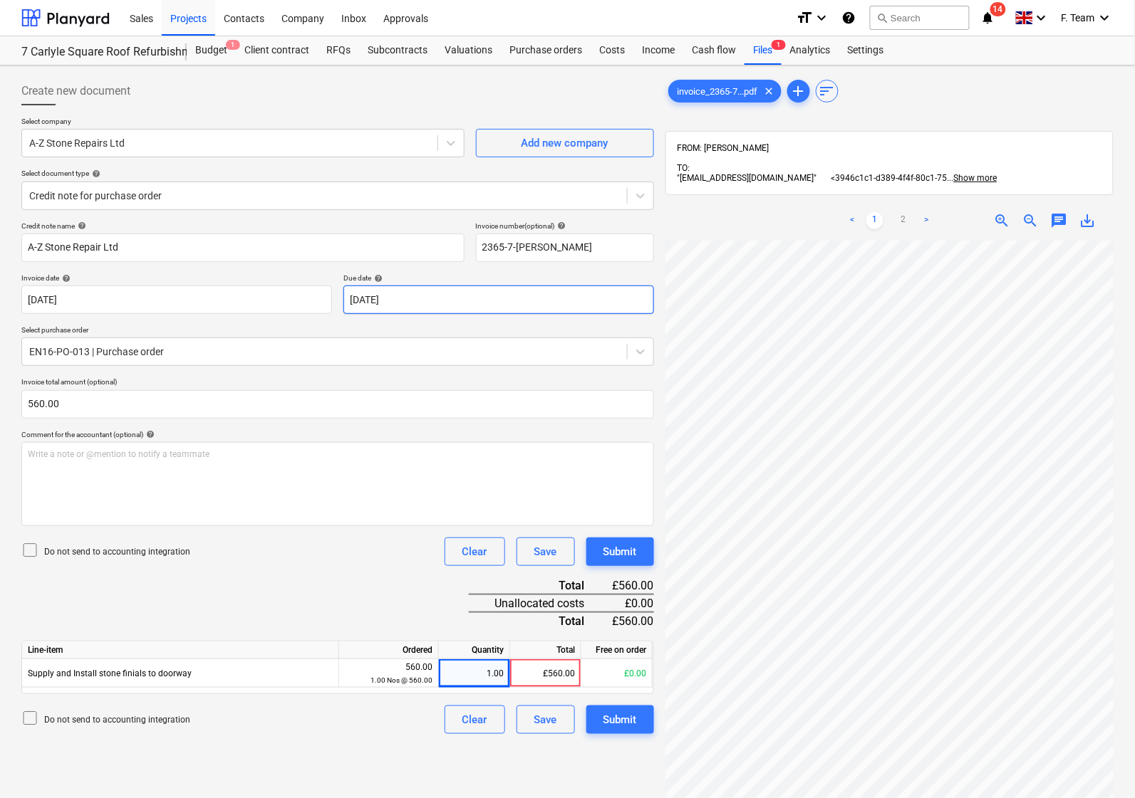
click at [412, 305] on body "Sales Projects Contacts Company Inbox Approvals format_size keyboard_arrow_down…" at bounding box center [567, 399] width 1135 height 798
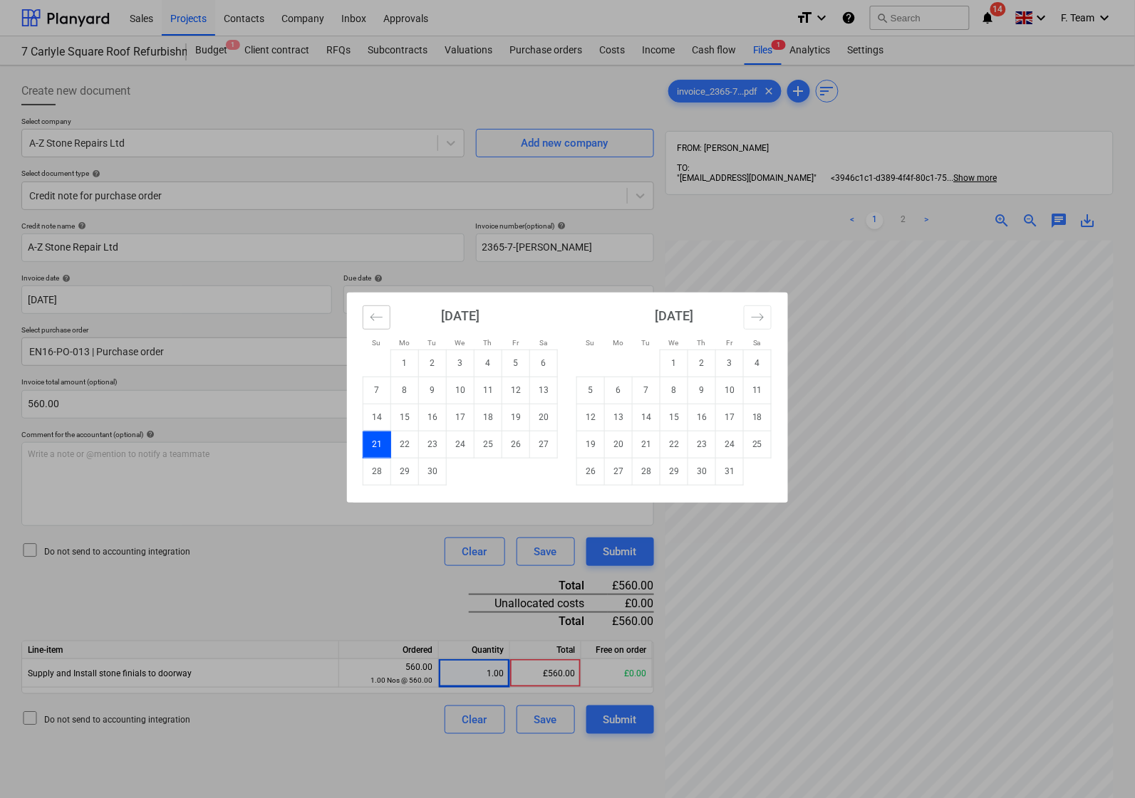
click at [375, 318] on icon "Move backward to switch to the previous month." at bounding box center [377, 318] width 14 height 14
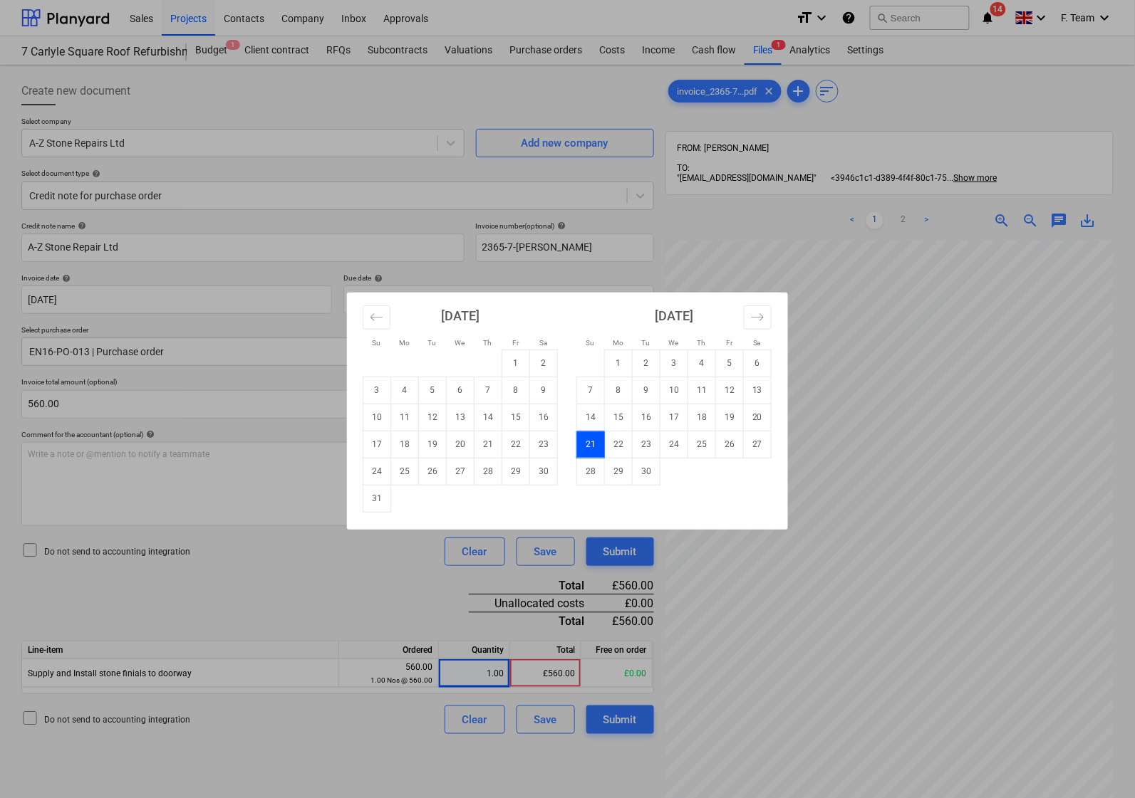
click at [780, 258] on div "Su Mo Tu We Th Fr Sa Su Mo Tu We Th Fr Sa July 2025 1 2 3 4 5 6 7 8 9 10 11 12 …" at bounding box center [567, 399] width 1135 height 798
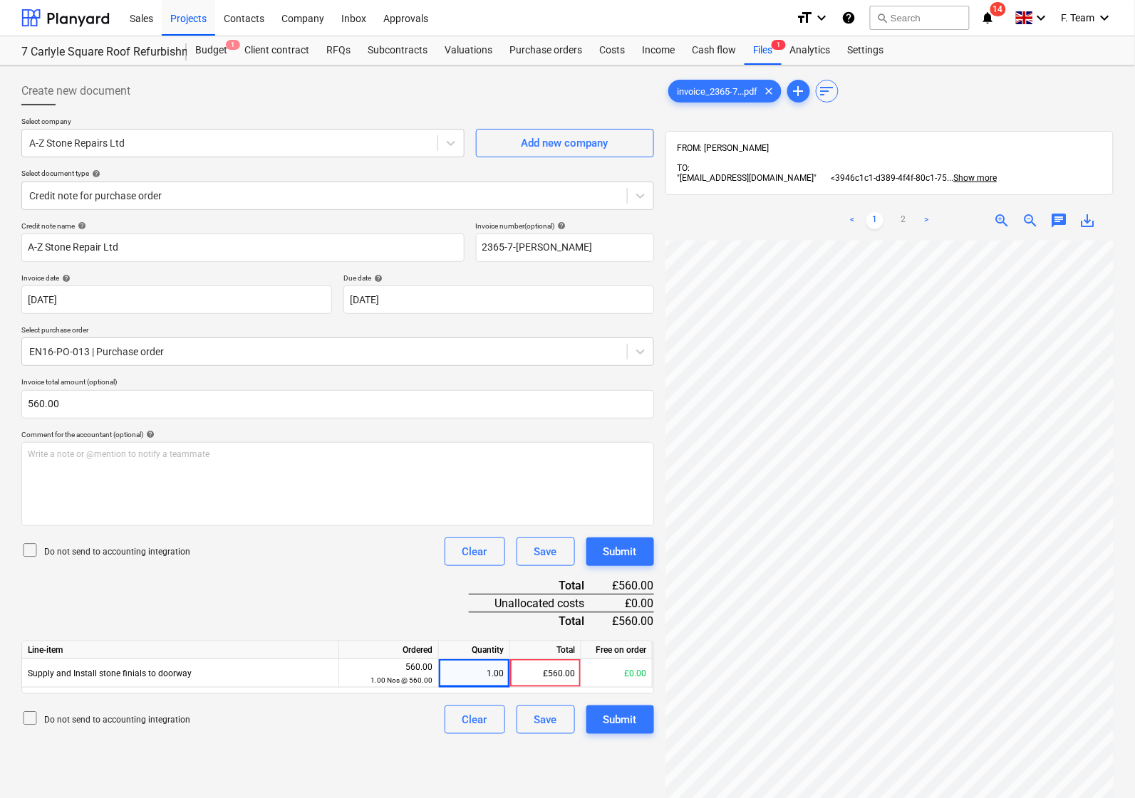
scroll to position [150, 0]
click at [549, 602] on div "Create new document Select company A-Z Stone Repairs Ltd Add new company Select…" at bounding box center [567, 538] width 1103 height 934
click at [251, 605] on div "Credit note name help A-Z Stone Repair Ltd Invoice number (optional) help 2365-…" at bounding box center [337, 478] width 632 height 513
click at [620, 727] on div "Submit" at bounding box center [619, 720] width 33 height 19
click at [610, 728] on div "Submit" at bounding box center [620, 720] width 68 height 28
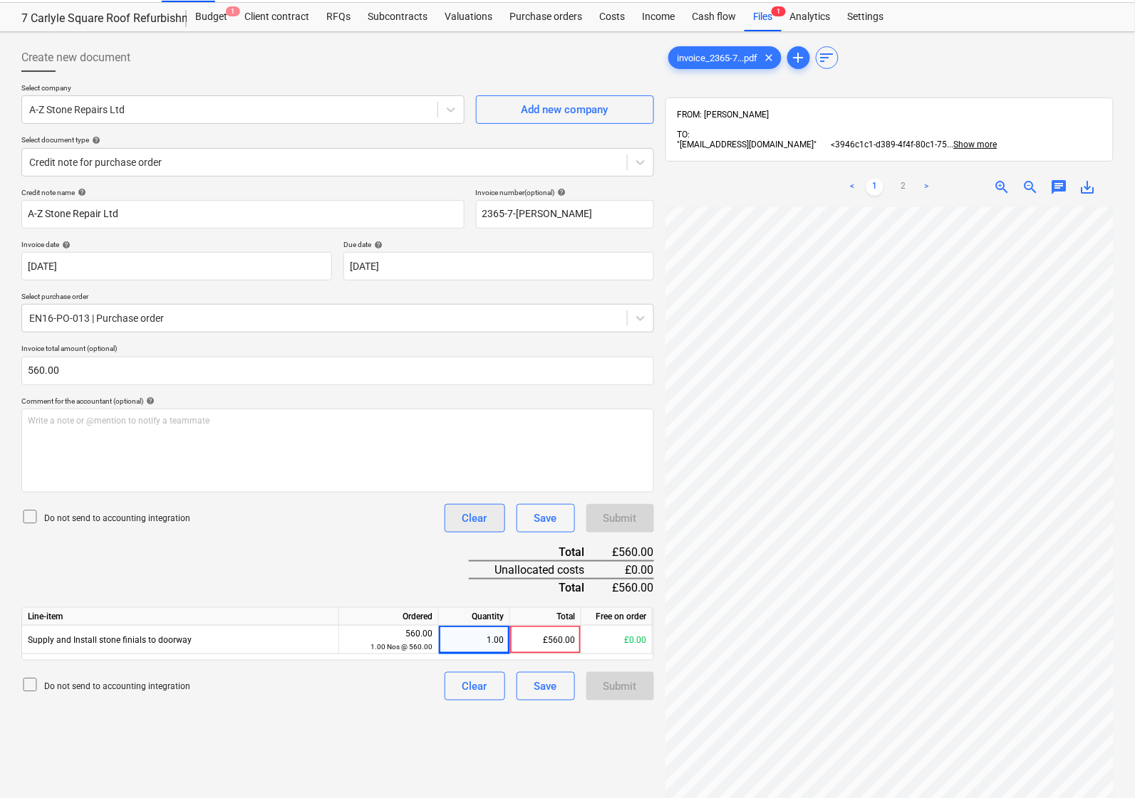
scroll to position [0, 0]
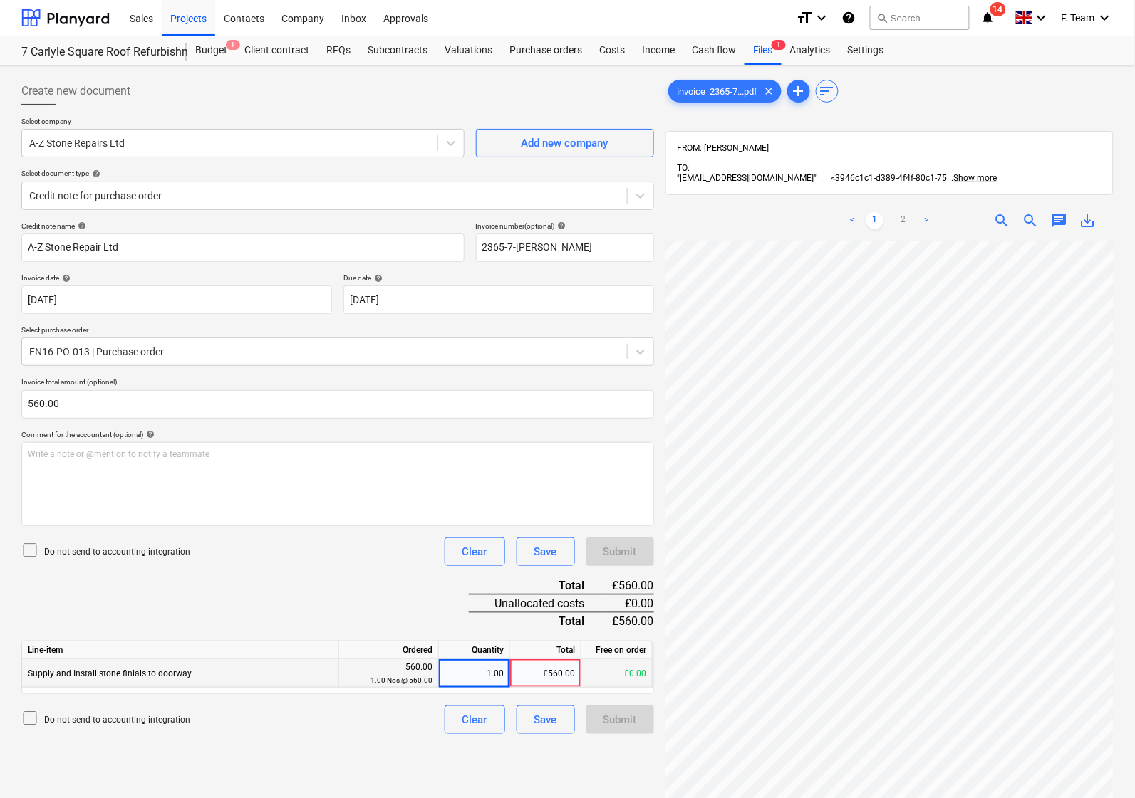
click at [526, 675] on div "£560.00" at bounding box center [545, 674] width 71 height 28
click at [428, 613] on div "Credit note name help A-Z Stone Repair Ltd Invoice number (optional) help 2365-…" at bounding box center [337, 478] width 632 height 513
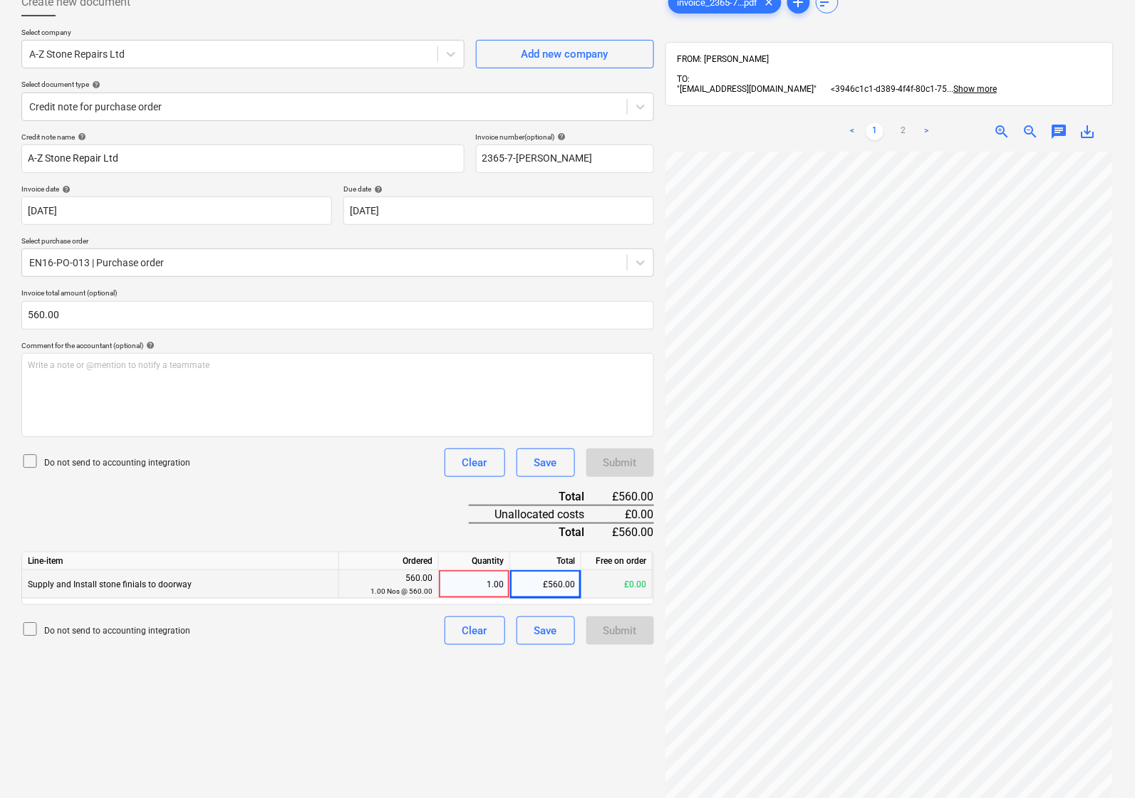
click at [550, 724] on div "Create new document Select company A-Z Stone Repairs Ltd Add new company Select…" at bounding box center [338, 449] width 644 height 934
click at [197, 517] on div "Credit note name help A-Z Stone Repair Ltd Invoice number (optional) help 2365-…" at bounding box center [337, 388] width 632 height 513
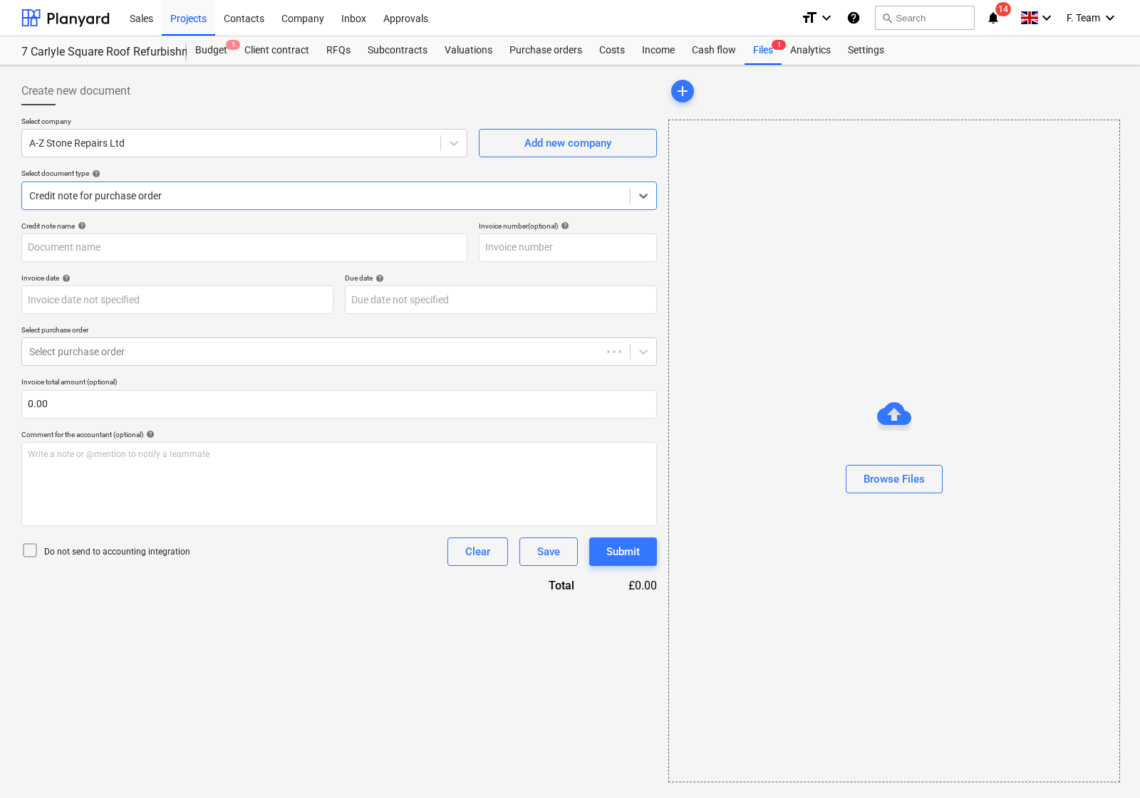
type input "2365-7"
type input "[DATE]"
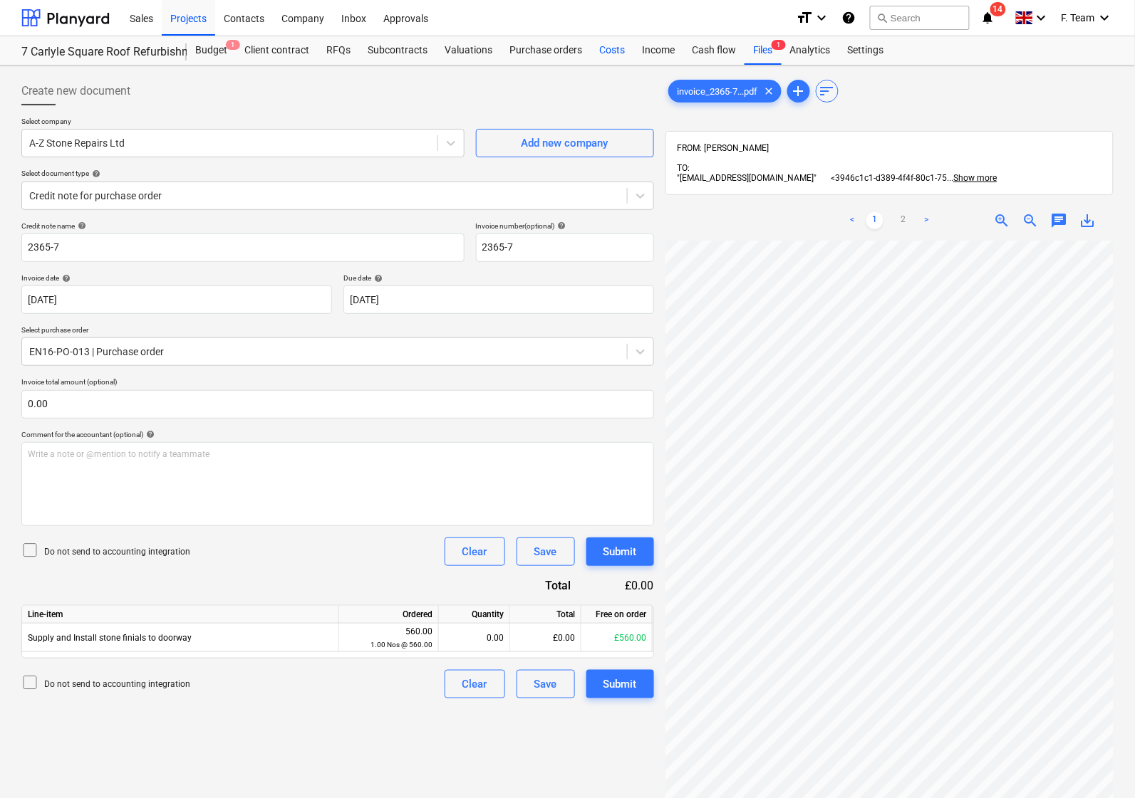
click at [614, 54] on div "Costs" at bounding box center [611, 50] width 43 height 28
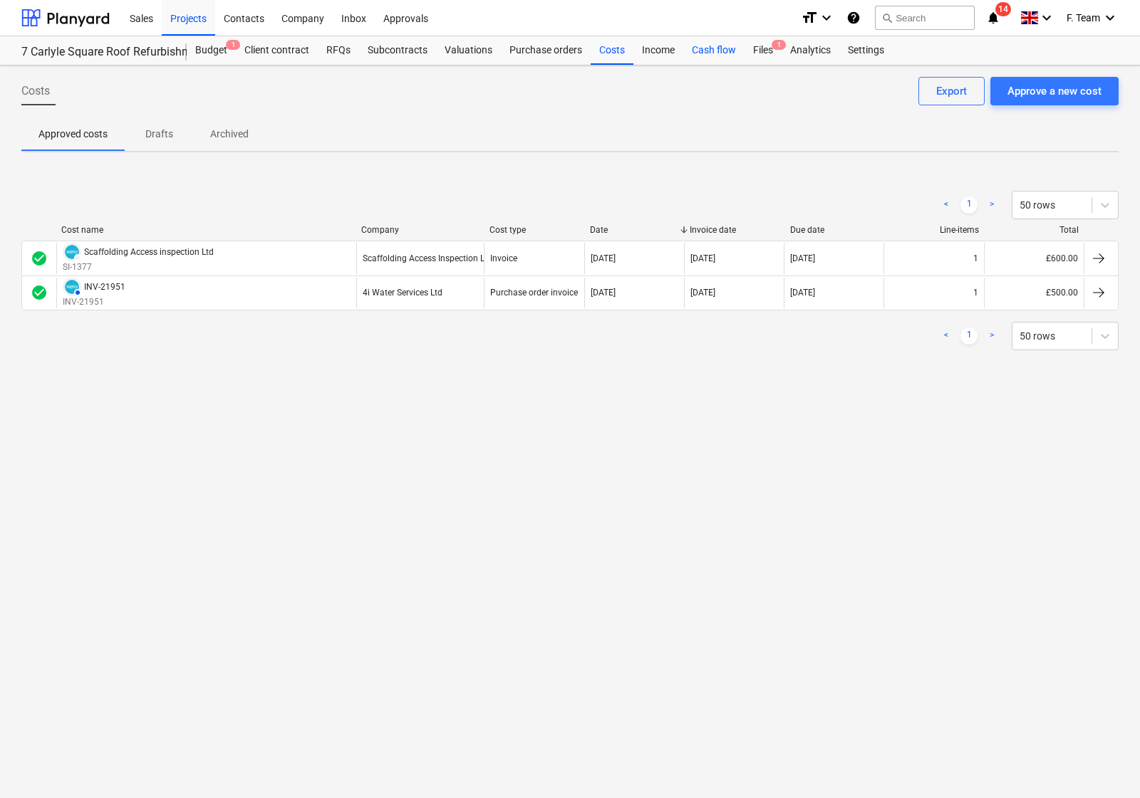
click at [699, 43] on div "Cash flow" at bounding box center [713, 50] width 61 height 28
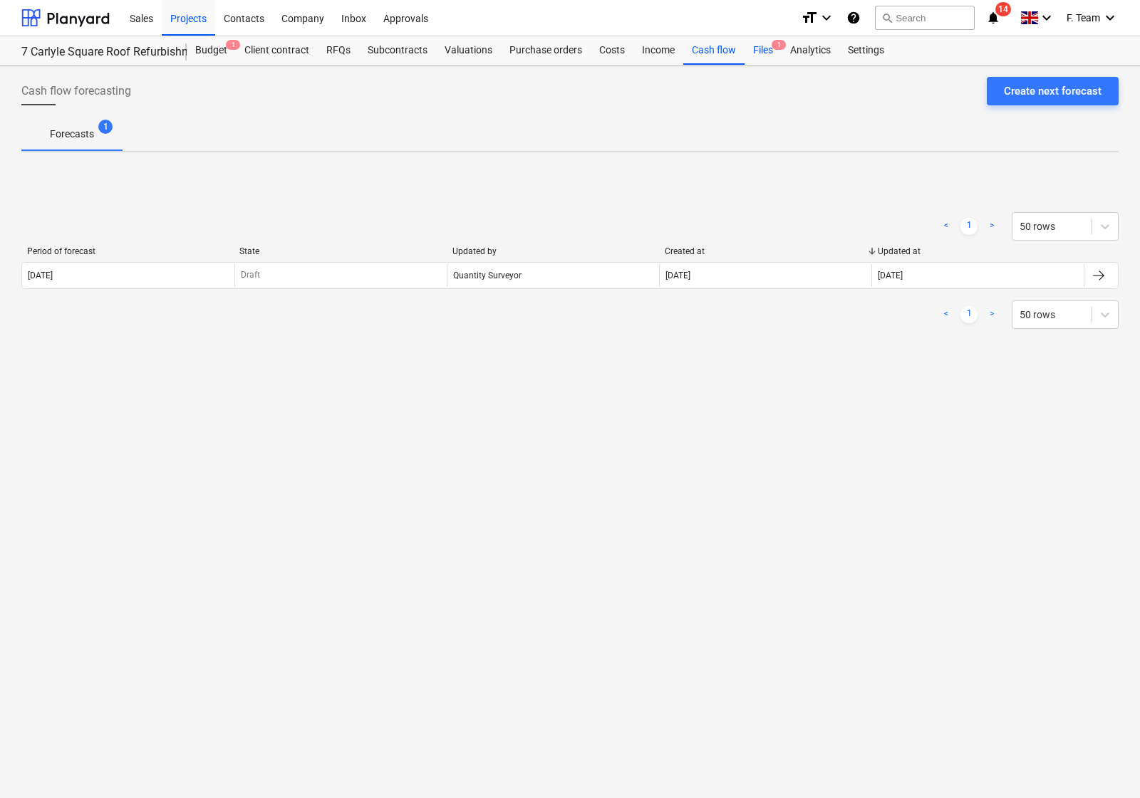
click at [757, 56] on div "Files 1" at bounding box center [762, 50] width 37 height 28
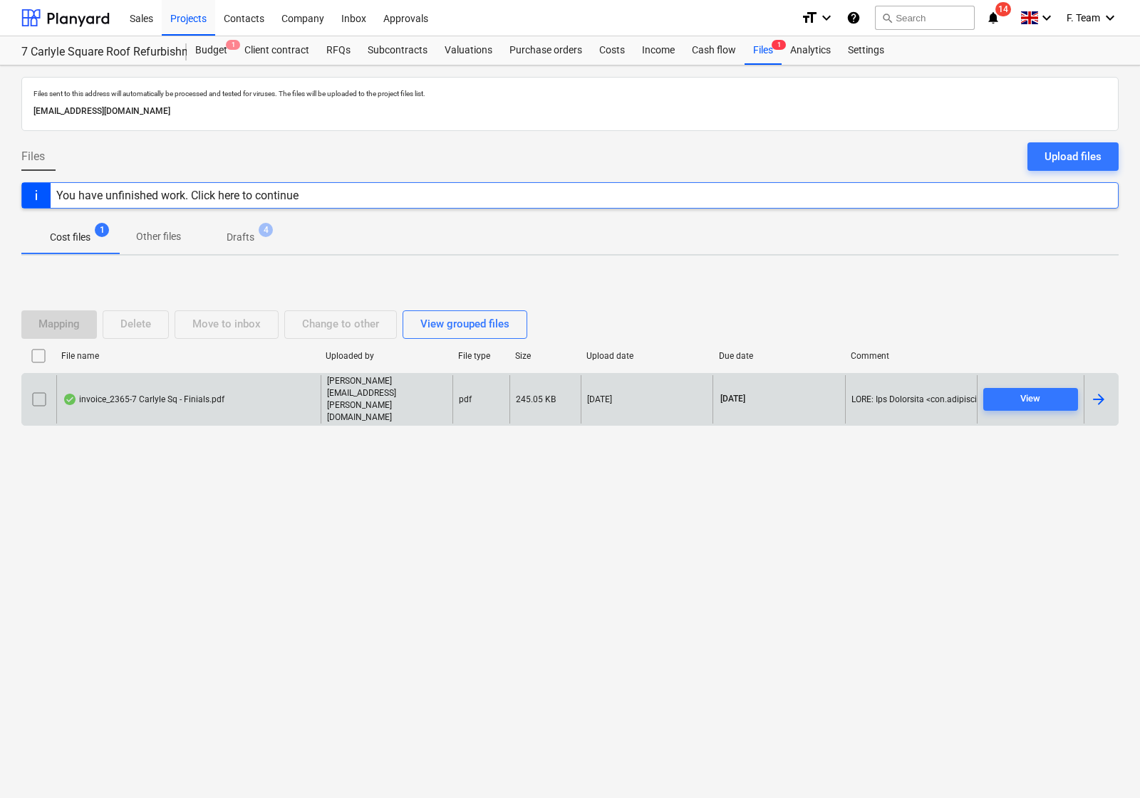
click at [1098, 407] on div at bounding box center [1098, 399] width 17 height 17
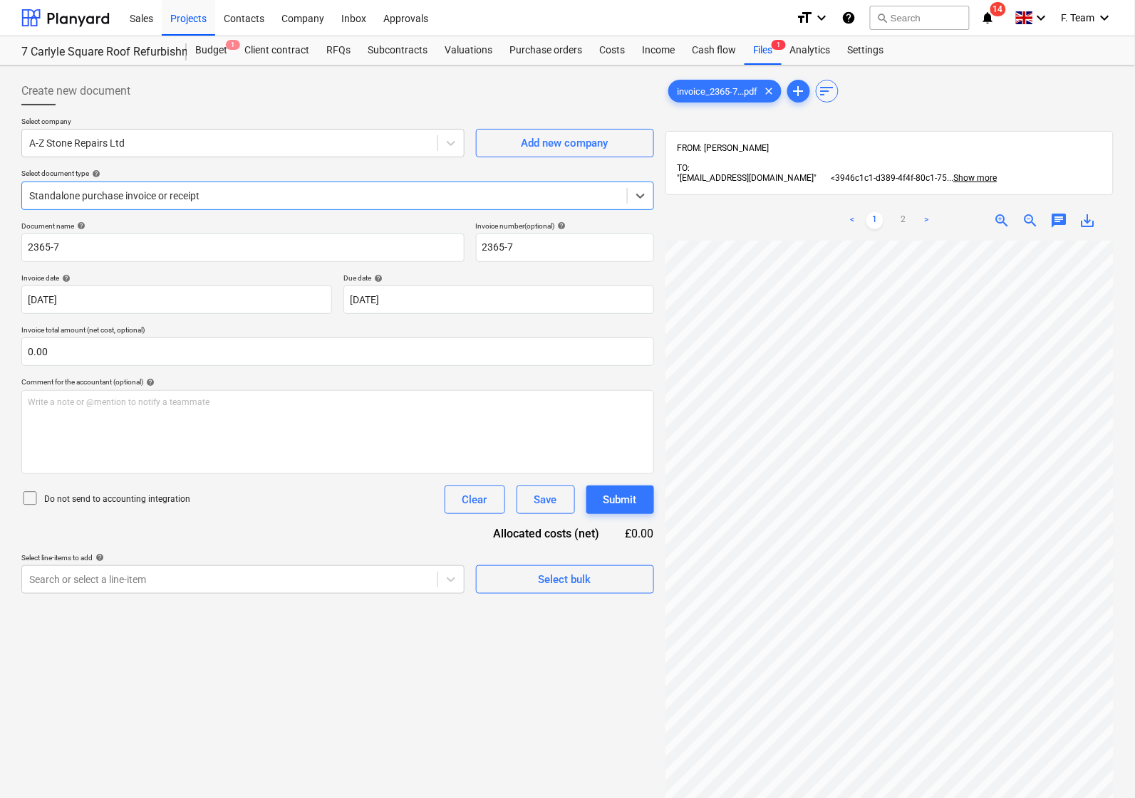
click at [411, 203] on div at bounding box center [324, 196] width 590 height 14
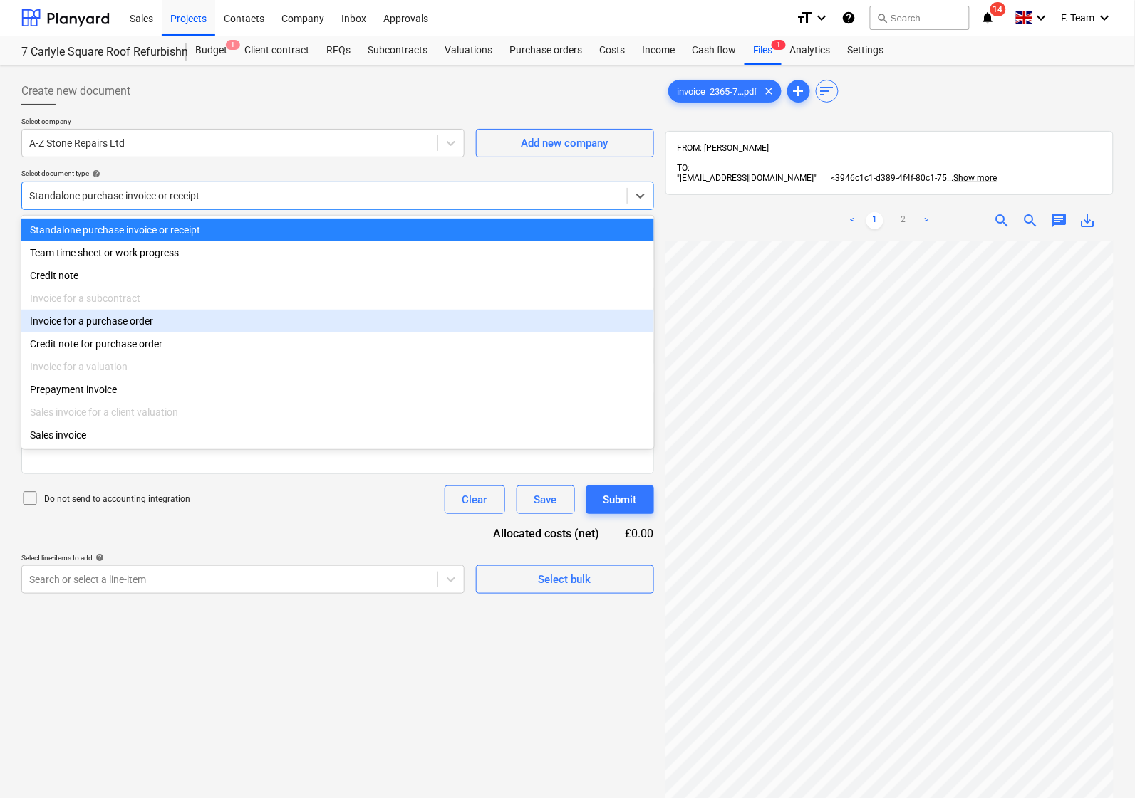
click at [165, 328] on div "Invoice for a purchase order" at bounding box center [337, 321] width 632 height 23
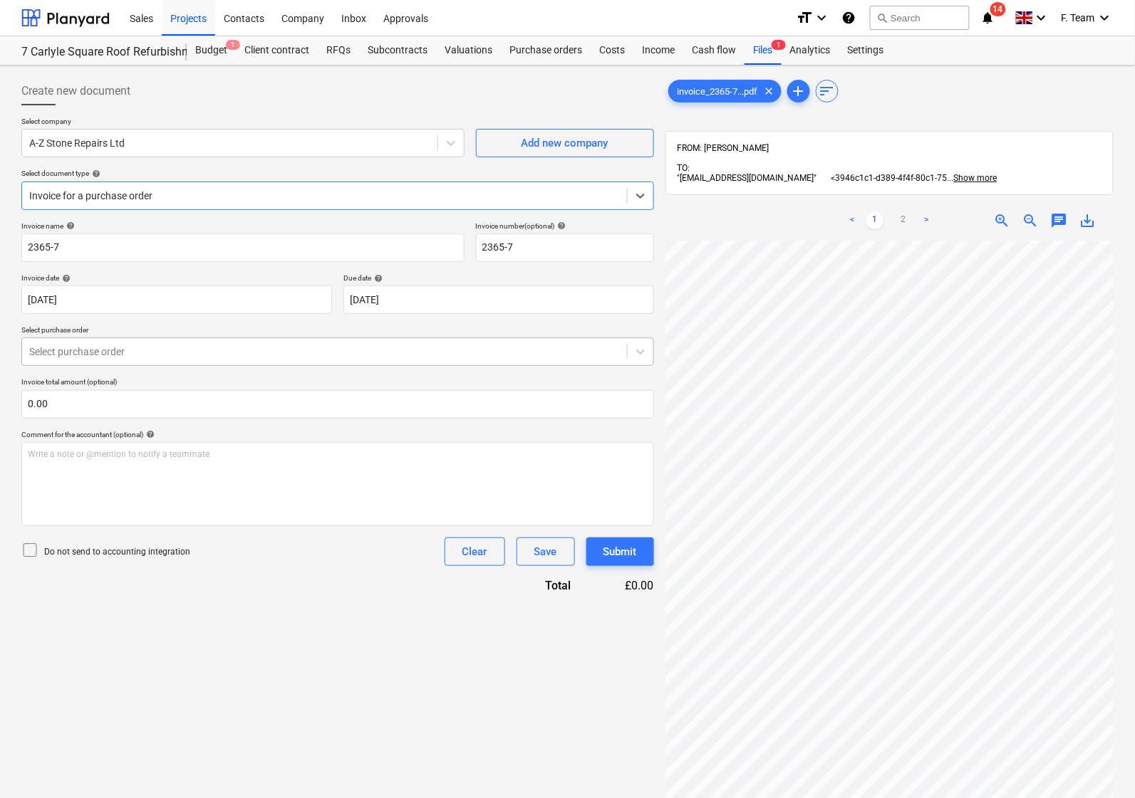
click at [109, 353] on div at bounding box center [324, 352] width 590 height 14
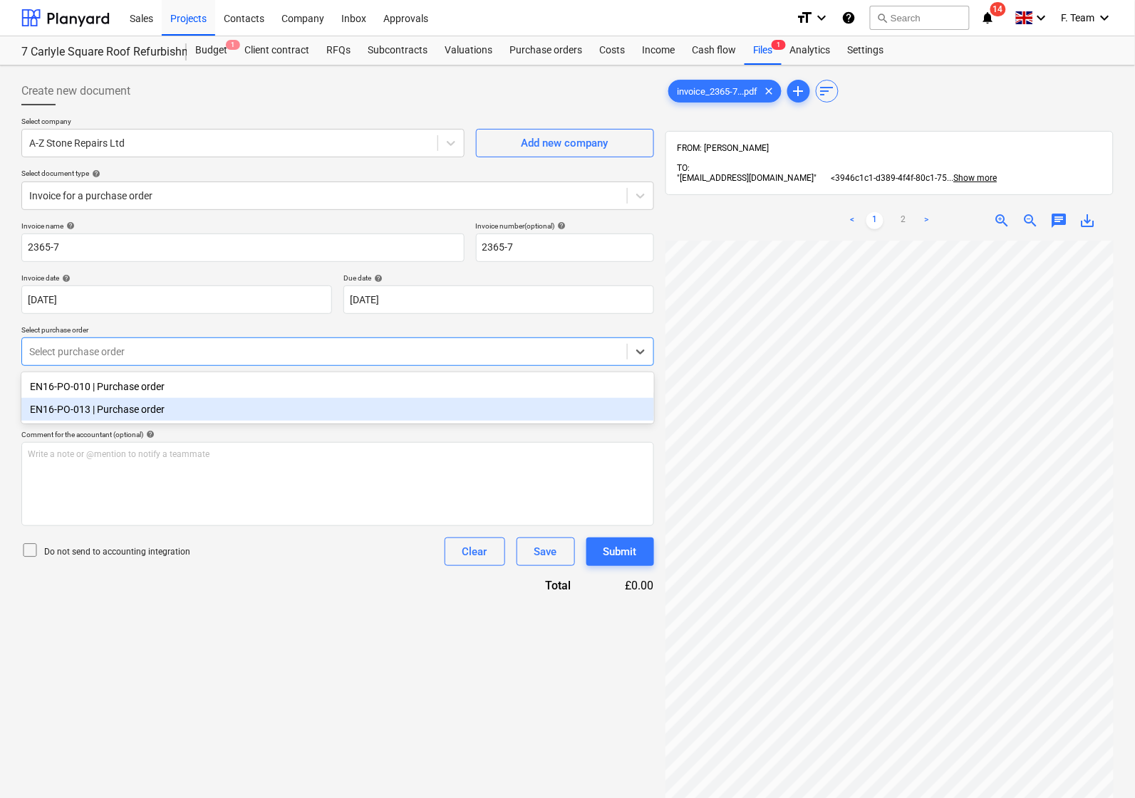
click at [107, 414] on div "EN16-PO-013 | Purchase order" at bounding box center [337, 409] width 632 height 23
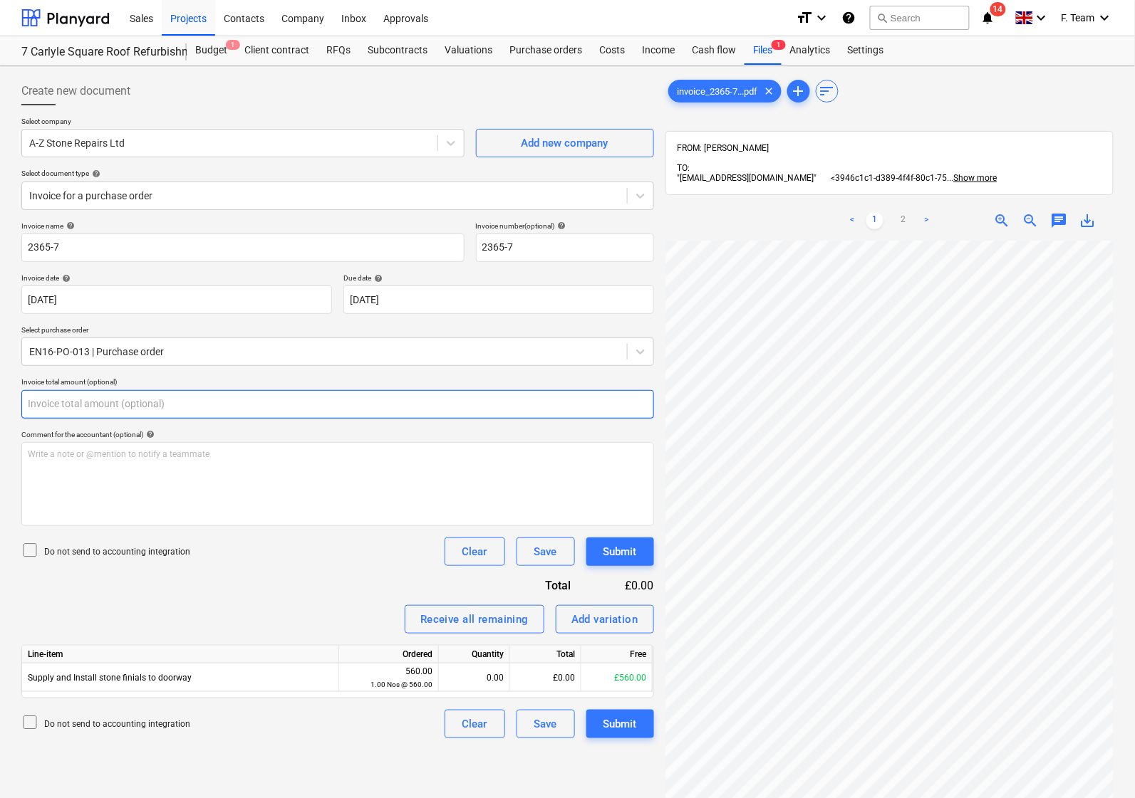
drag, startPoint x: 118, startPoint y: 400, endPoint x: -23, endPoint y: 400, distance: 141.0
click at [0, 400] on html "Sales Projects Contacts Company Inbox Approvals format_size keyboard_arrow_down…" at bounding box center [567, 399] width 1135 height 798
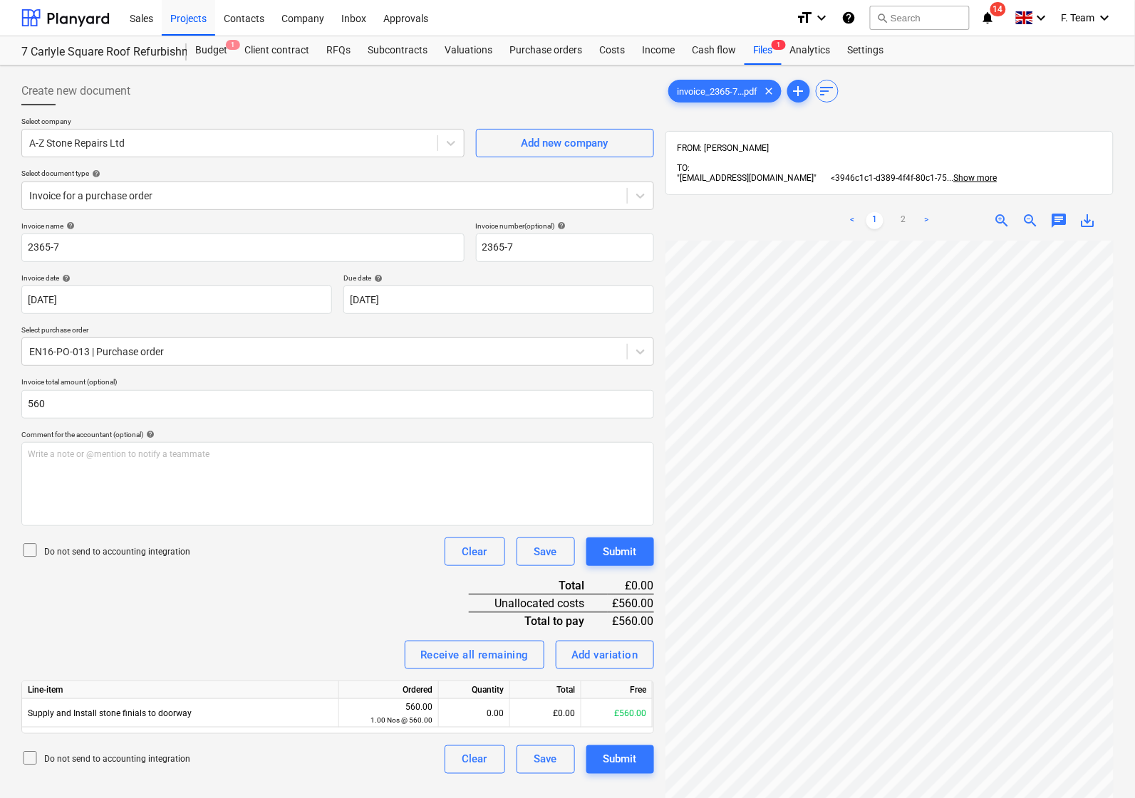
type input "560.00"
click at [218, 600] on div "Invoice name help 2365-7 Invoice number (optional) help 2365-7 Invoice date hel…" at bounding box center [337, 498] width 632 height 553
click at [486, 711] on div "0.00" at bounding box center [473, 713] width 59 height 28
type input "1"
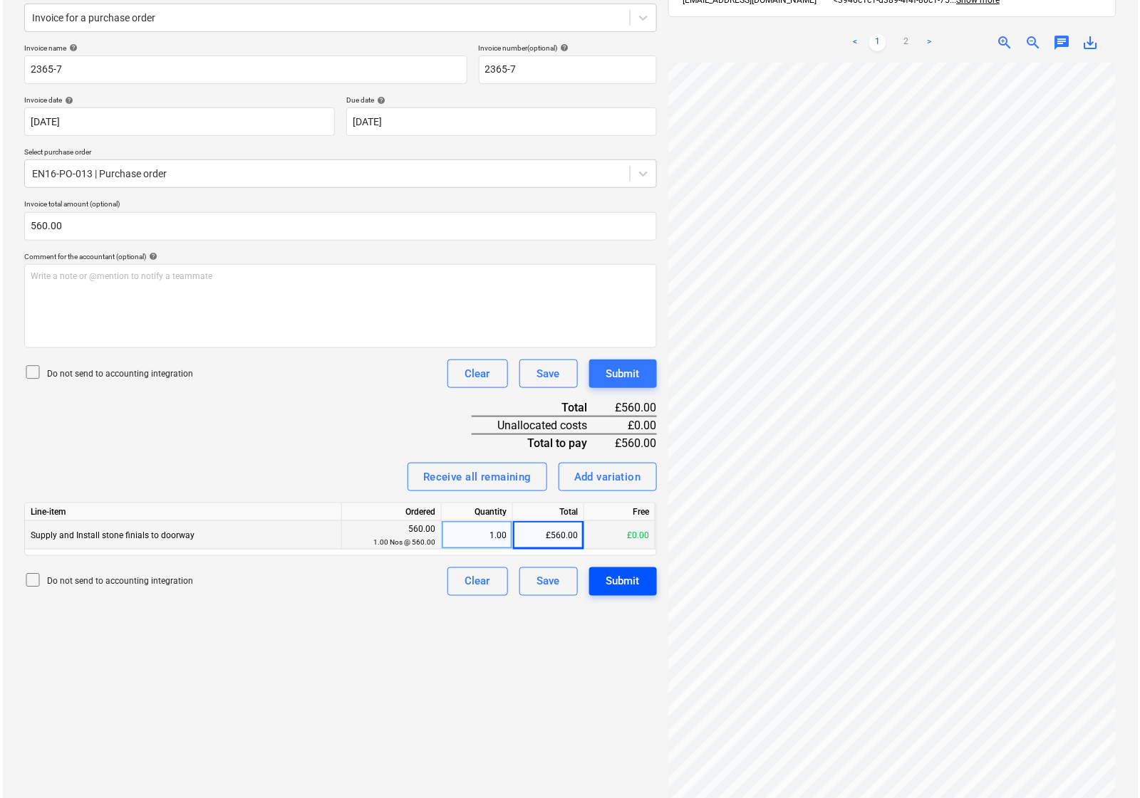
scroll to position [150, 194]
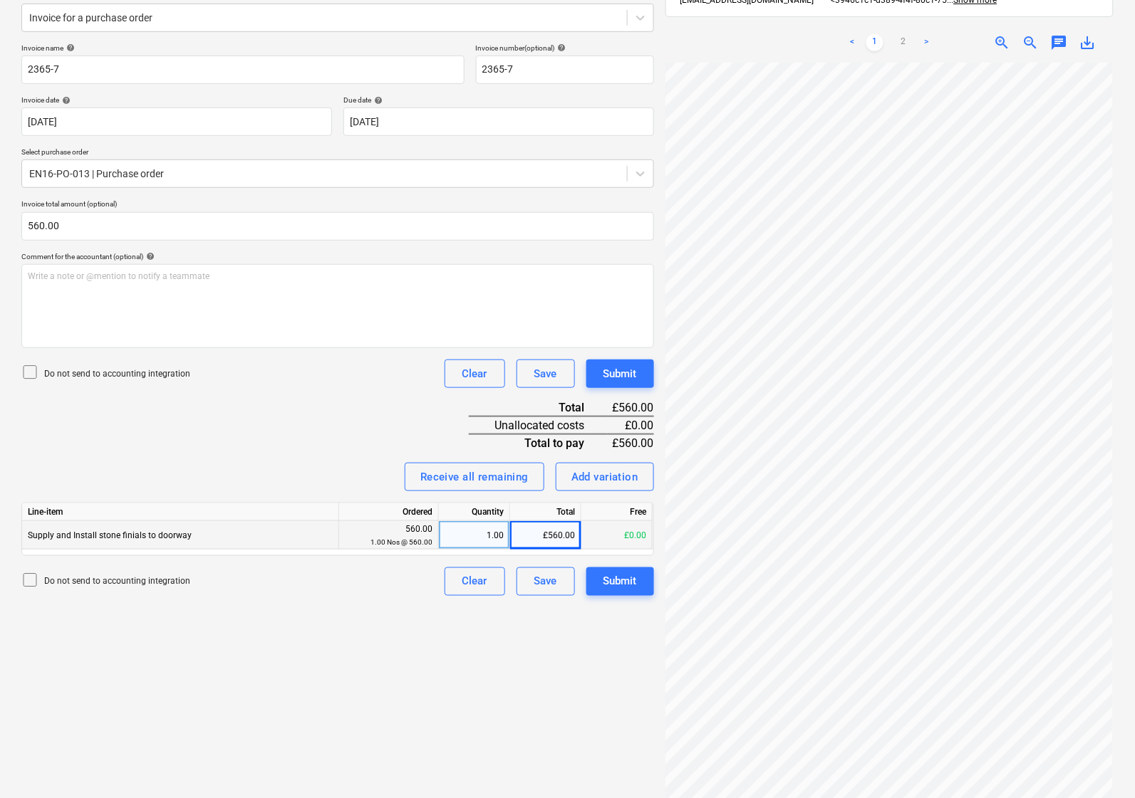
click at [546, 535] on div "£560.00" at bounding box center [545, 535] width 71 height 28
click at [556, 538] on input "560" at bounding box center [545, 535] width 71 height 28
click at [253, 432] on div "Invoice name help 2365-7 Invoice number (optional) help 2365-7 Invoice date hel…" at bounding box center [337, 319] width 632 height 553
click at [628, 585] on div "Submit" at bounding box center [619, 582] width 33 height 19
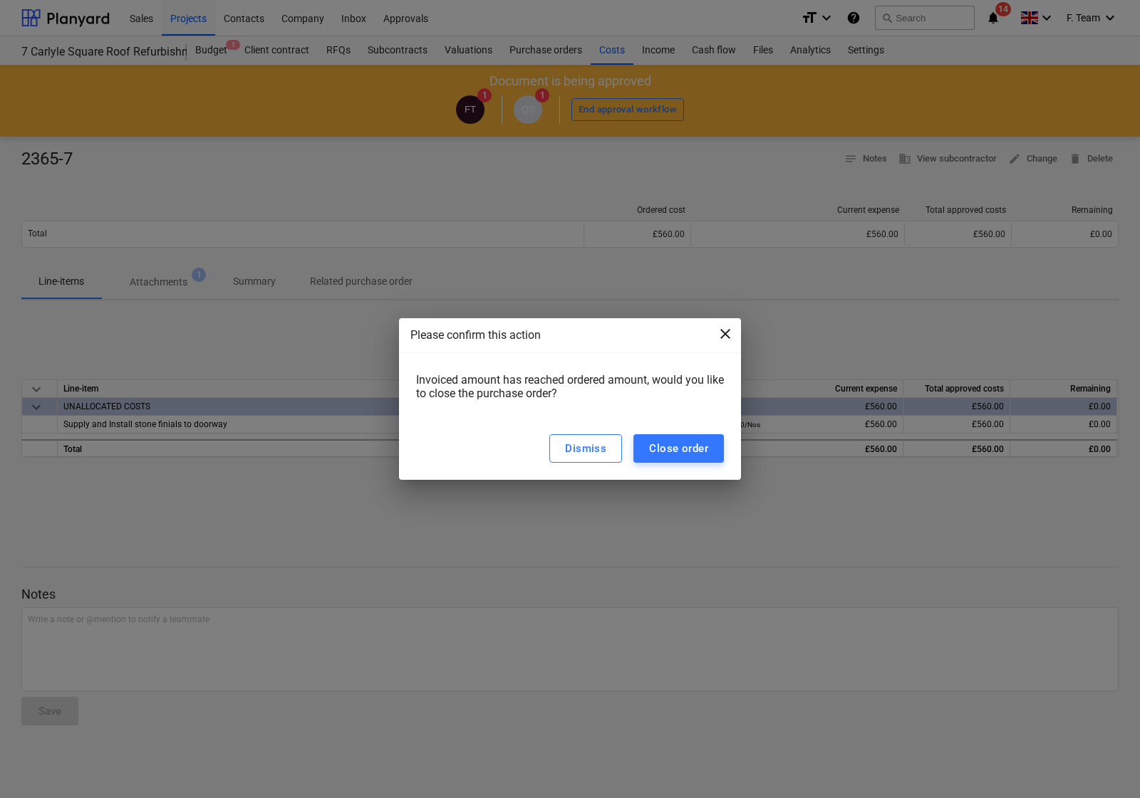
click at [720, 340] on span "close" at bounding box center [725, 333] width 17 height 17
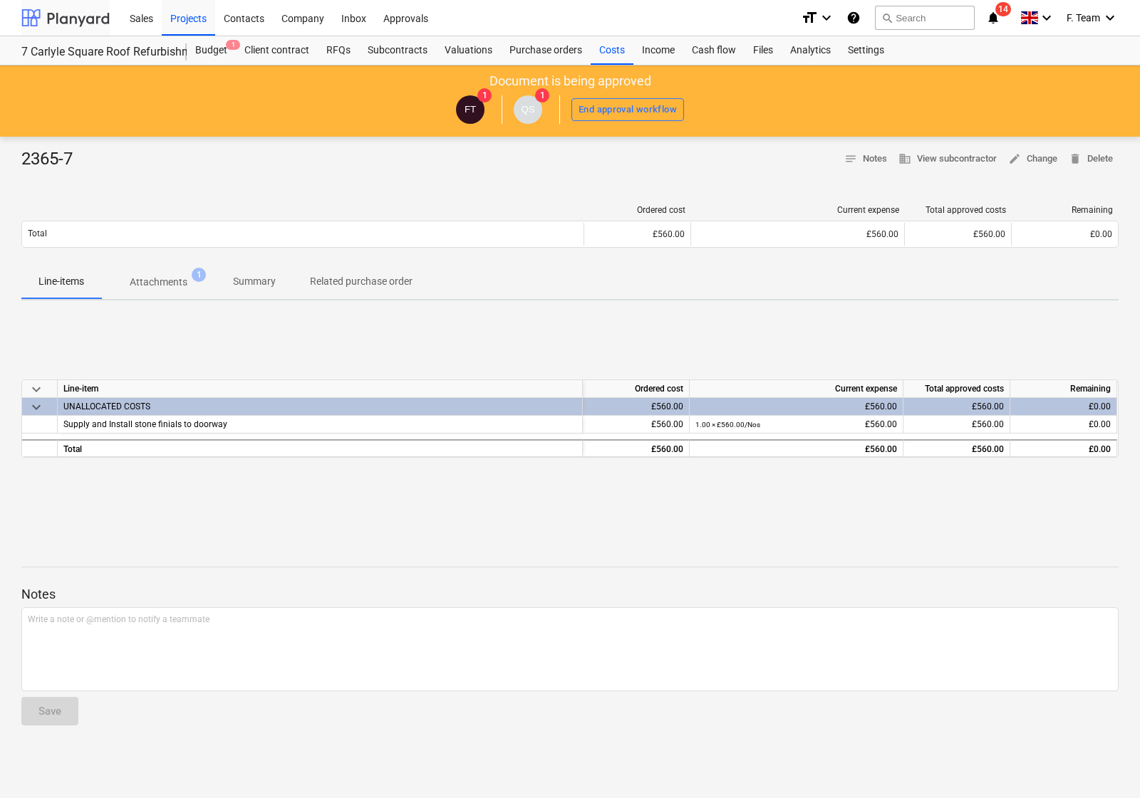
click at [90, 20] on div at bounding box center [65, 18] width 88 height 36
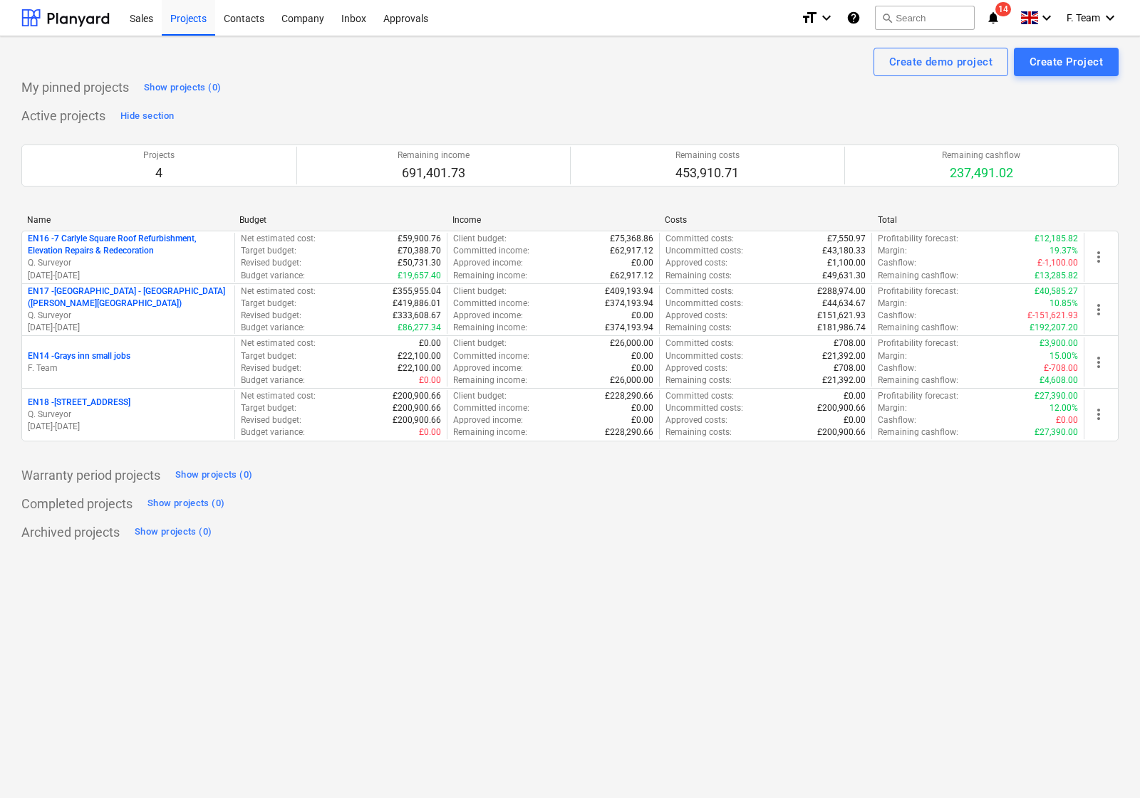
click at [732, 546] on div "Create demo project Create Project My pinned projects Show projects (0) Active …" at bounding box center [570, 417] width 1140 height 762
